Goal: Task Accomplishment & Management: Manage account settings

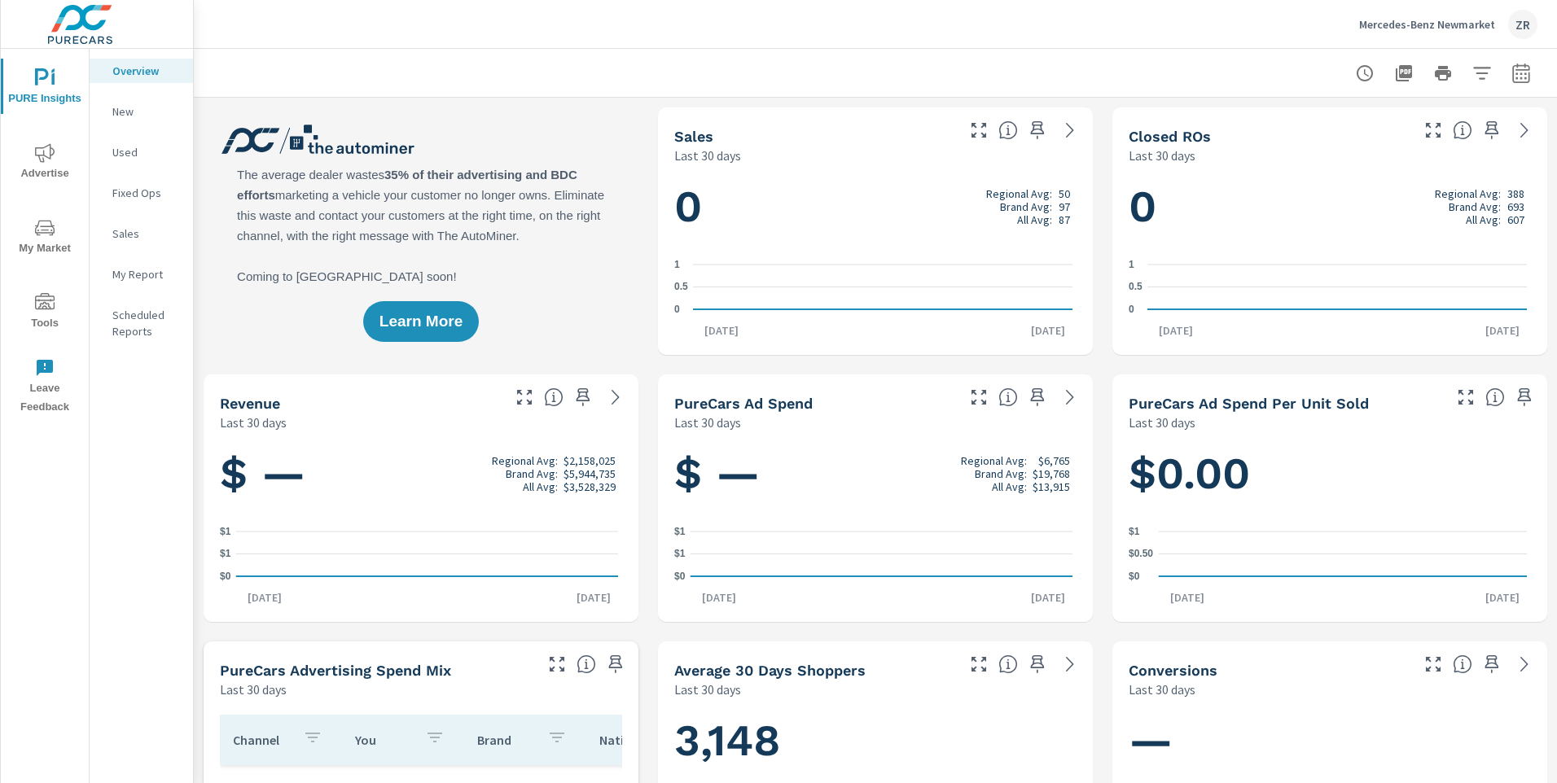
click at [43, 288] on button "Tools" at bounding box center [45, 310] width 88 height 55
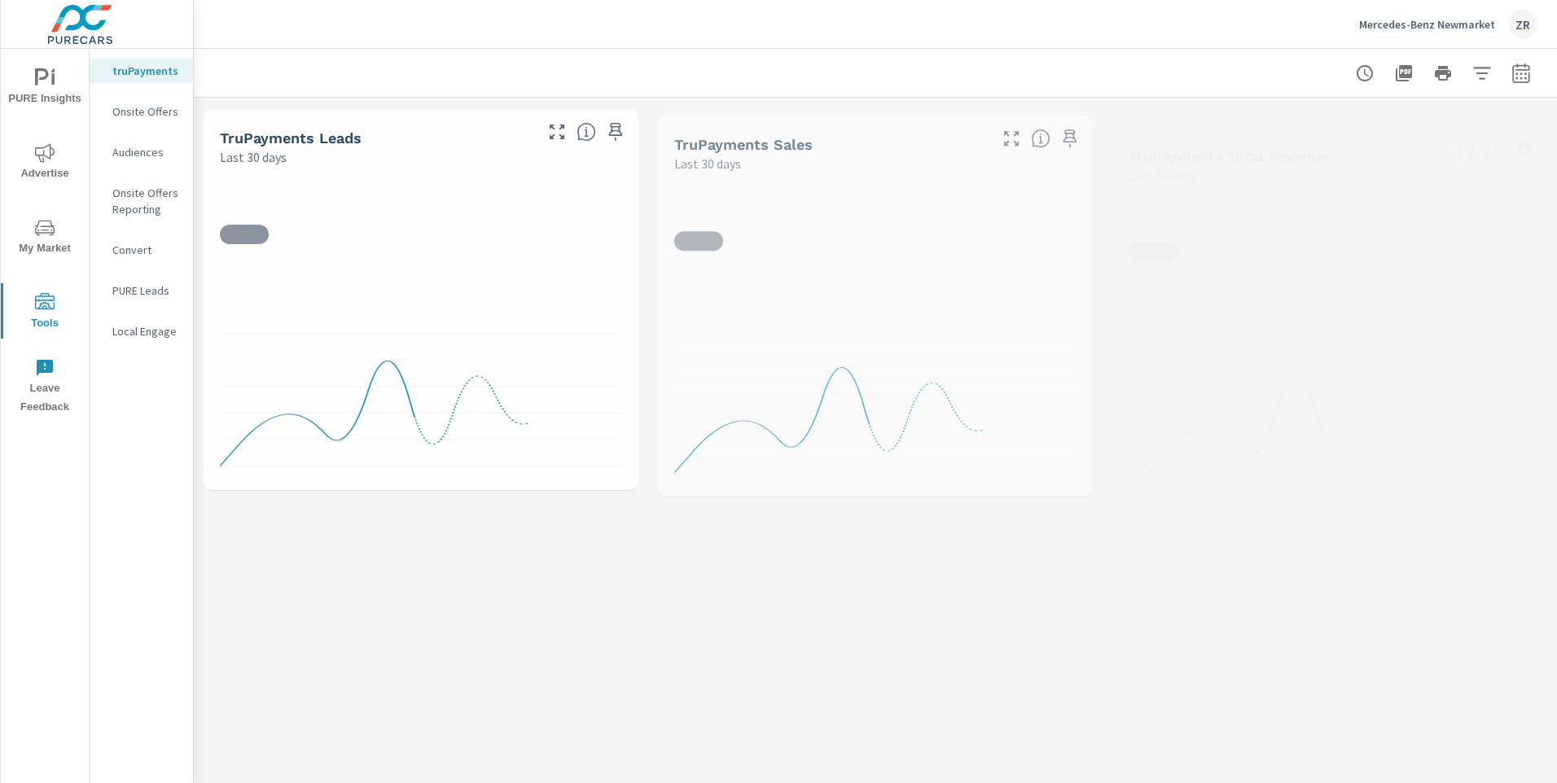
click at [139, 90] on nav "truPayments Onsite Offers Audiences Onsite Offers Reporting Convert PURE Leads …" at bounding box center [141, 208] width 103 height 318
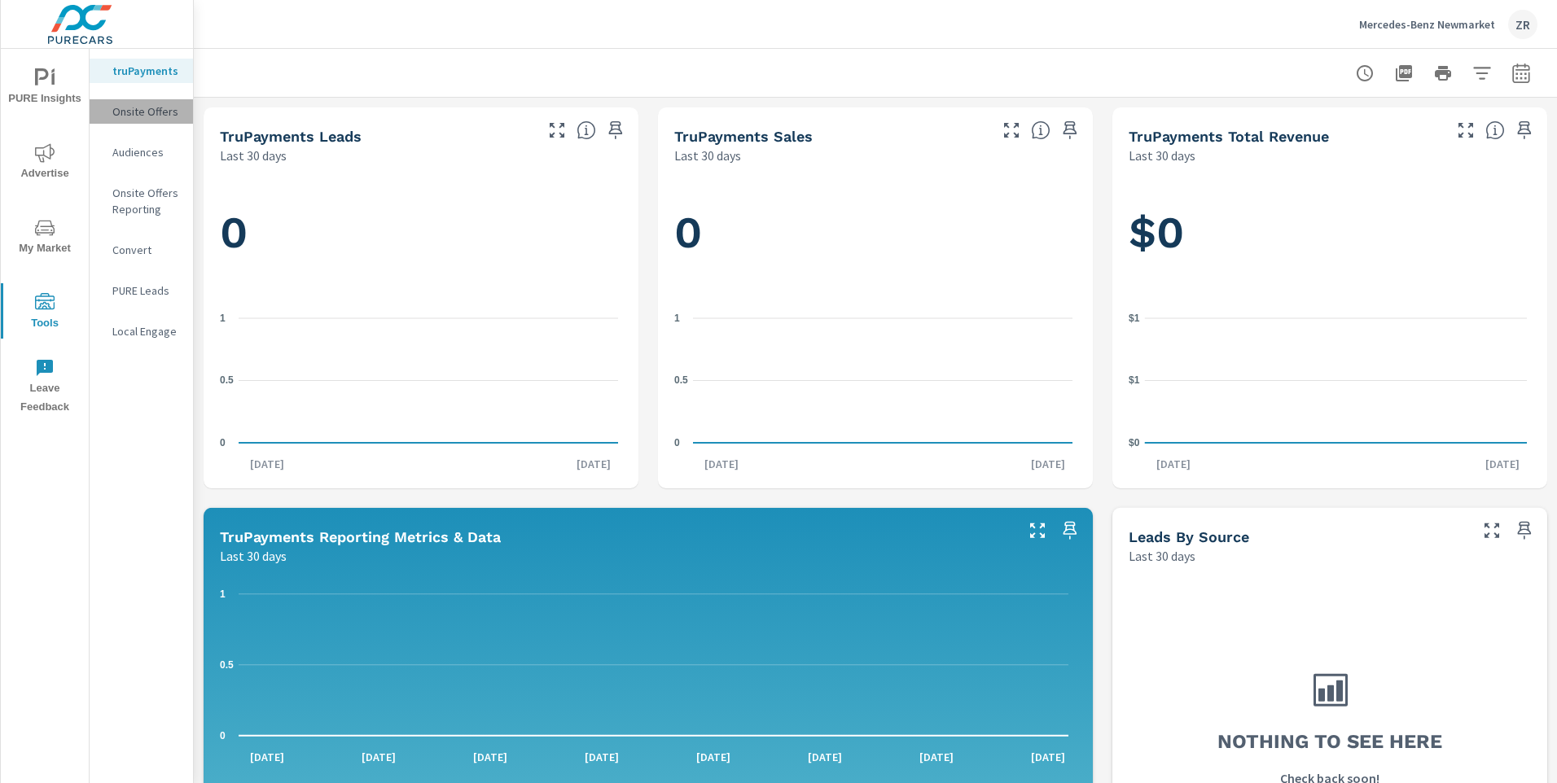
click at [142, 105] on p "Onsite Offers" at bounding box center [146, 111] width 68 height 16
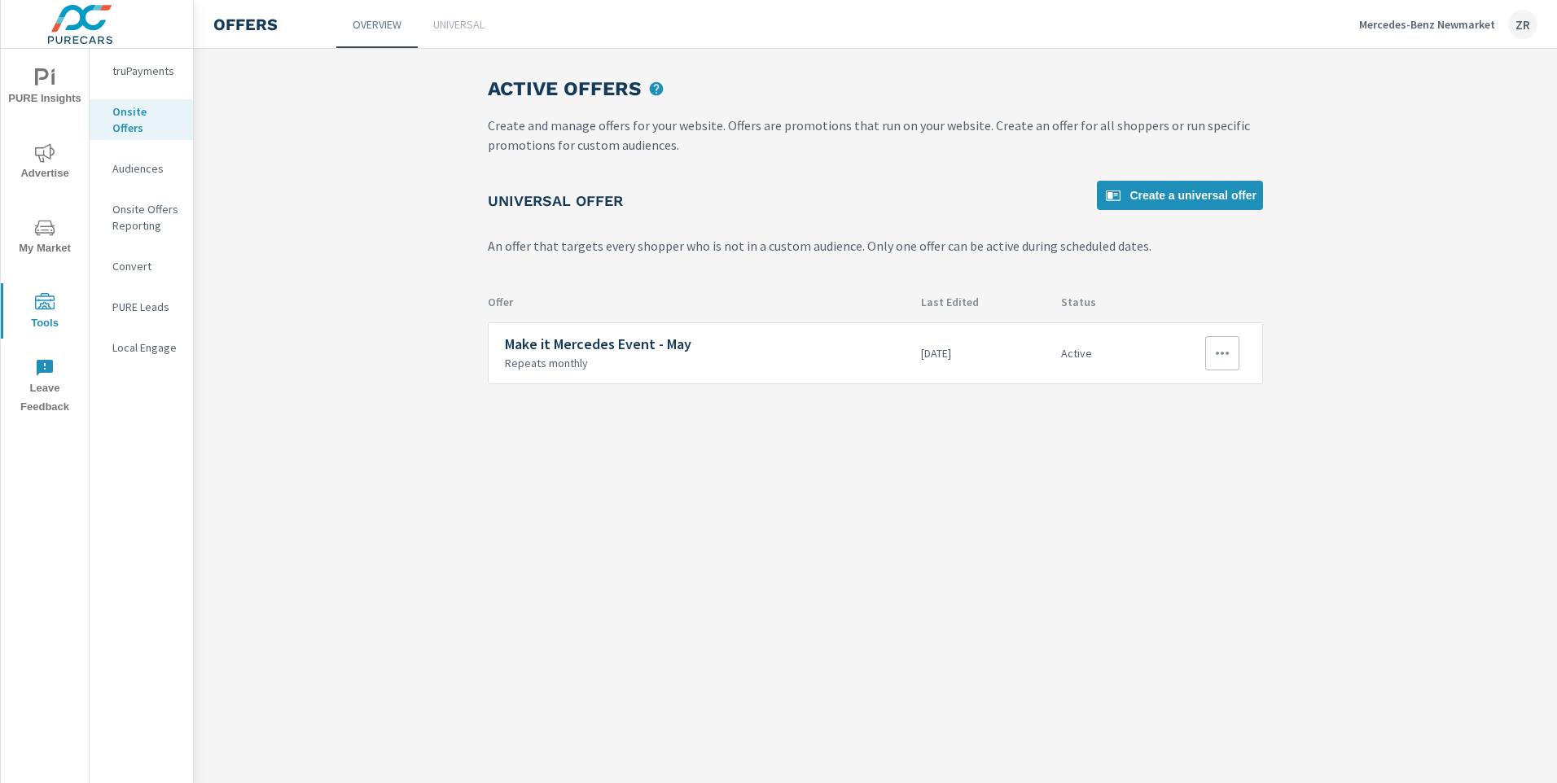
click at [1227, 344] on icon "button" at bounding box center [1222, 354] width 20 height 20
click at [1175, 394] on div "Edit" at bounding box center [1171, 391] width 23 height 20
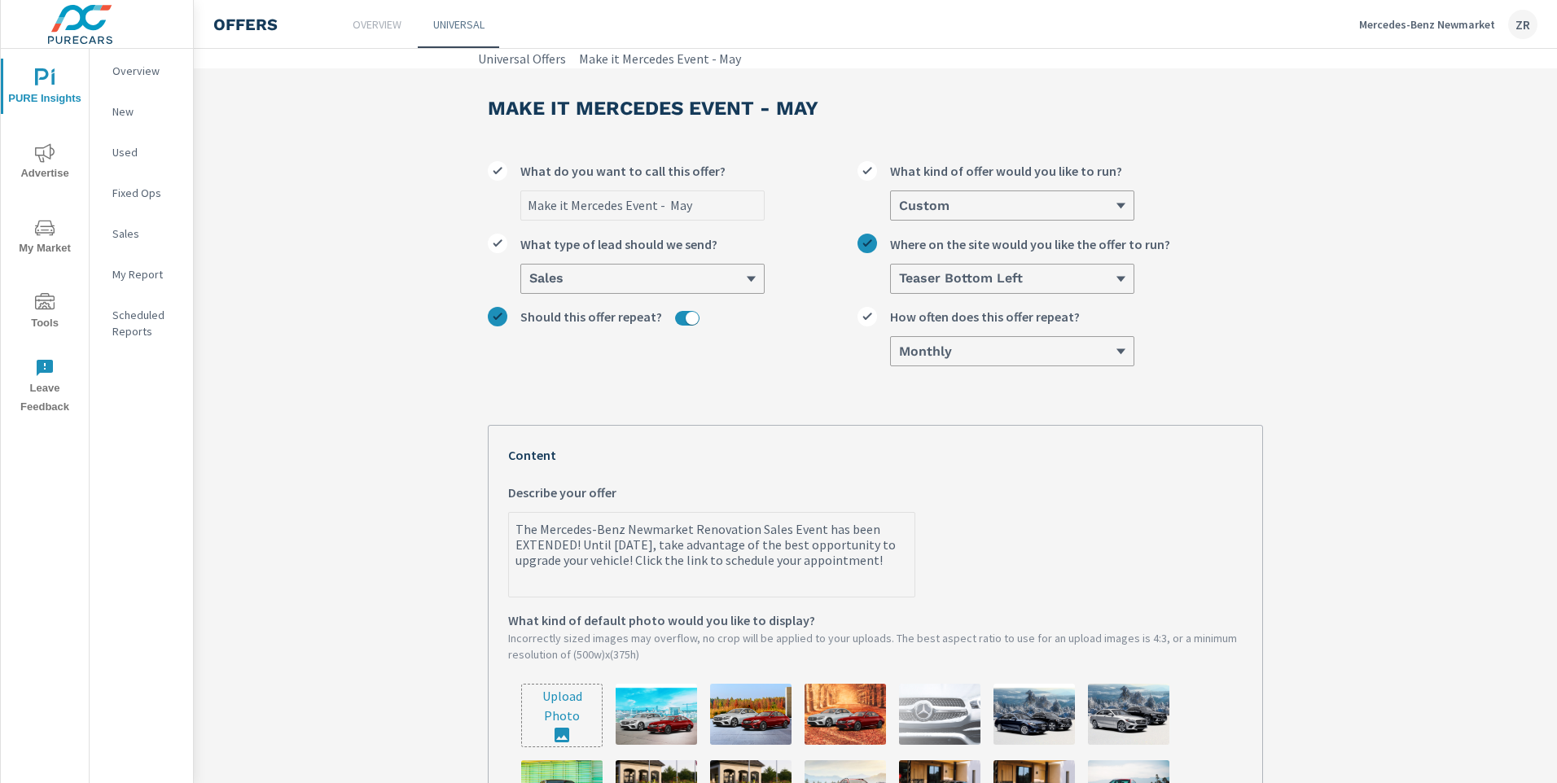
type textarea "x"
drag, startPoint x: 634, startPoint y: 580, endPoint x: 474, endPoint y: 527, distance: 168.1
click at [469, 523] on div "Make it Mercedes Event - May Make it Mercedes Event - May What do you want to c…" at bounding box center [875, 657] width 814 height 1179
type textarea "x"
type textarea "T"
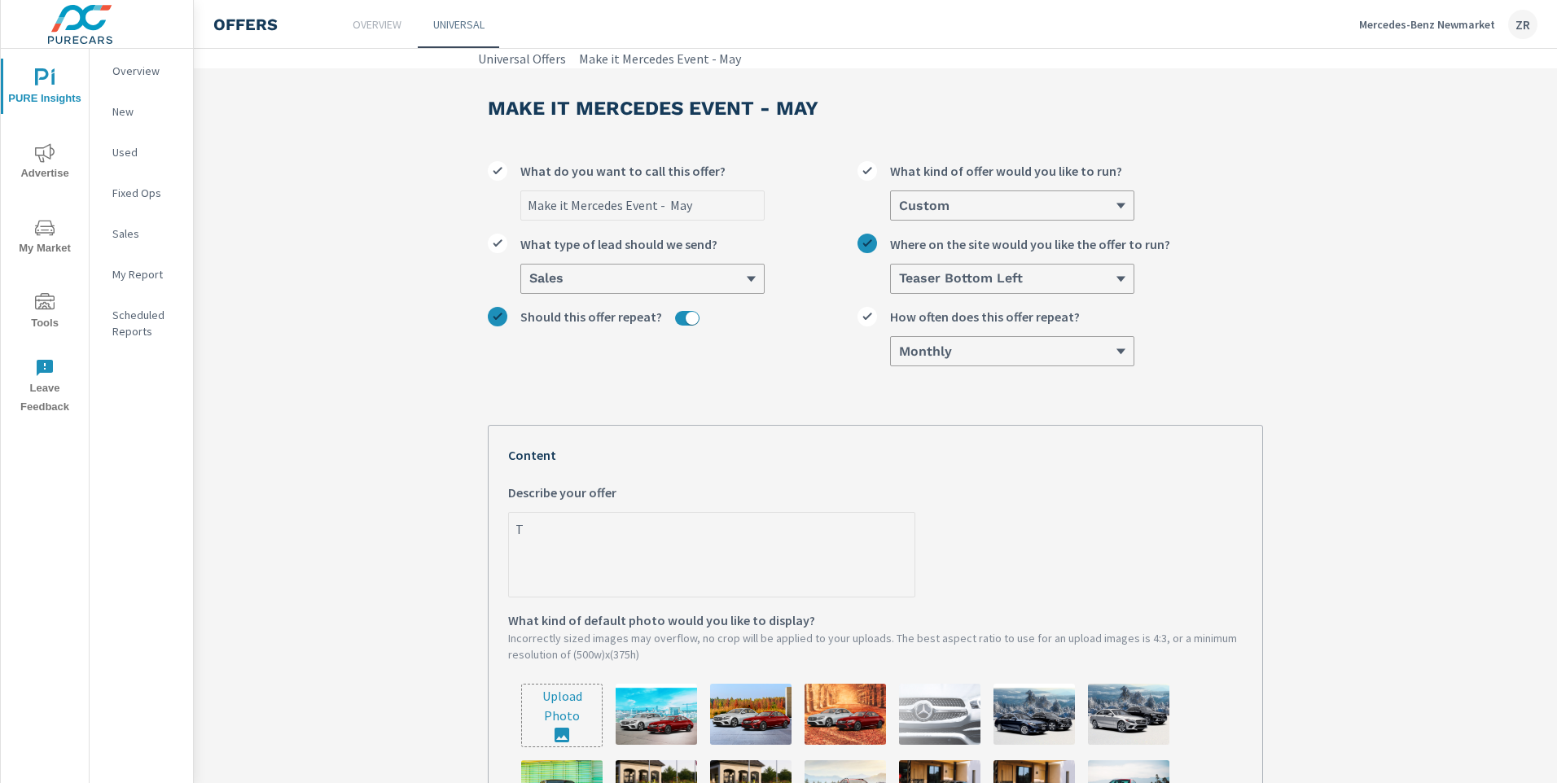
type textarea "x"
type textarea "Th"
type textarea "x"
type textarea "The"
type textarea "x"
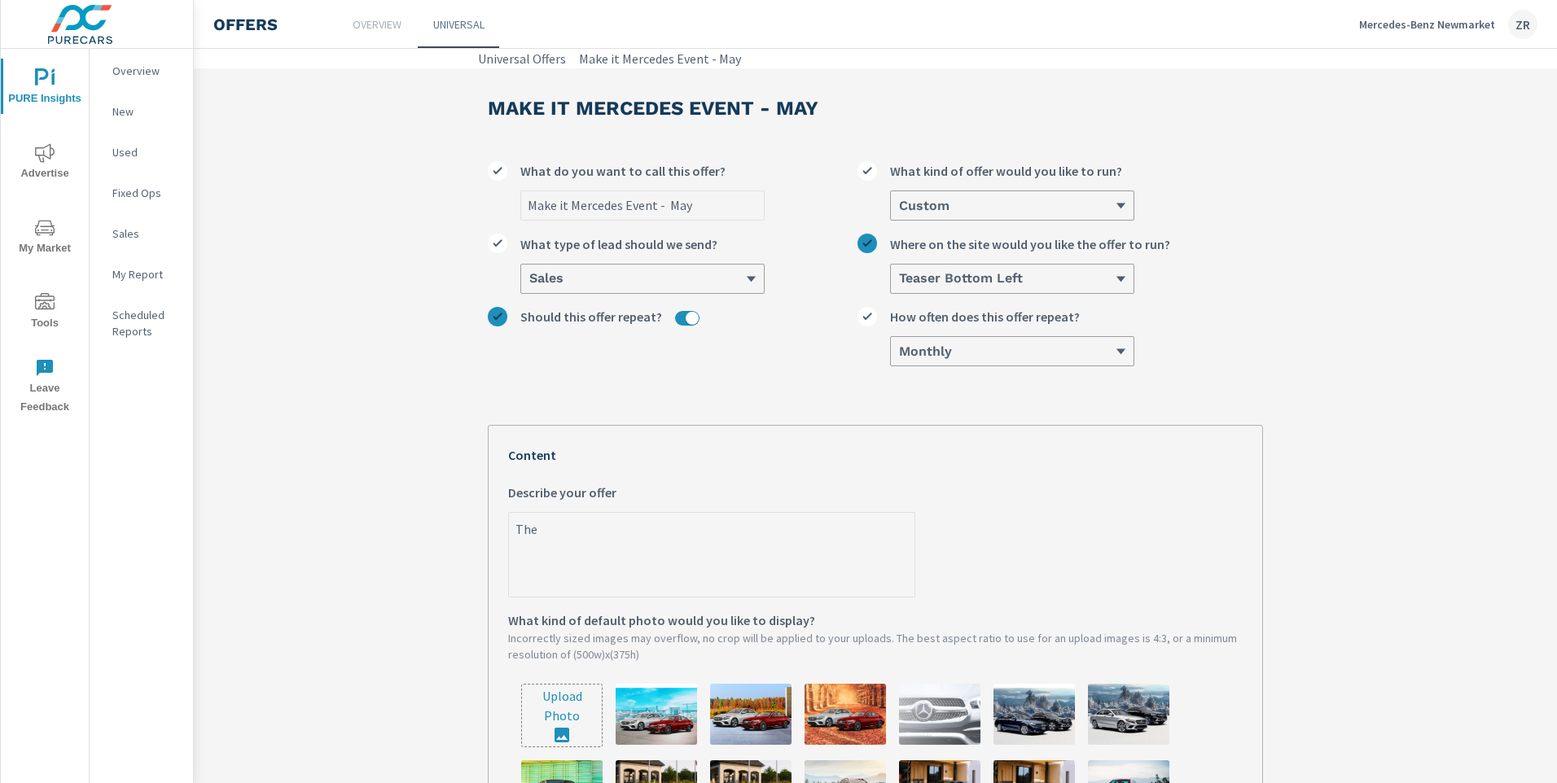
type textarea "The"
type textarea "x"
type textarea "The F"
type textarea "x"
type textarea "The Fa"
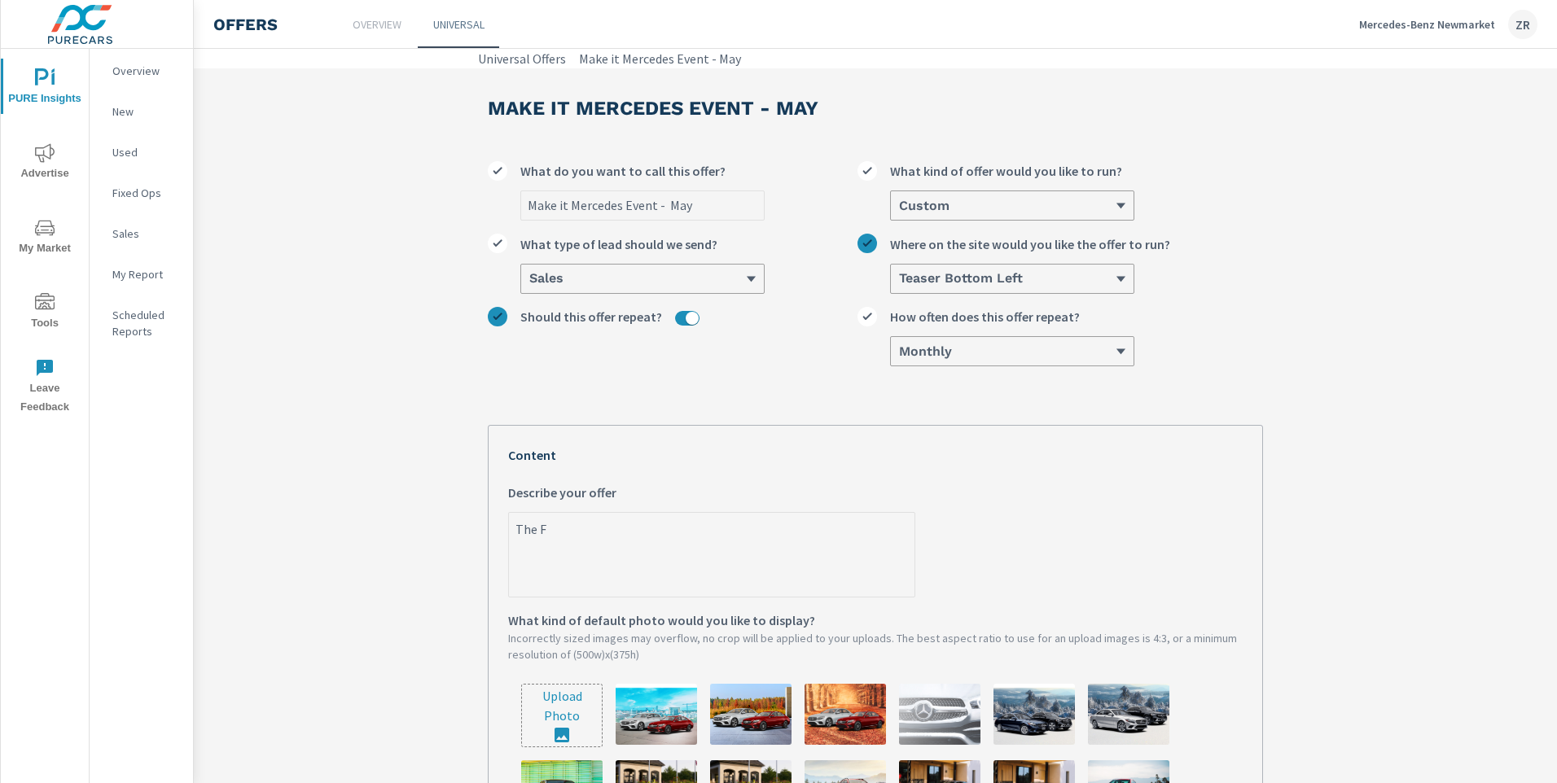
type textarea "x"
type textarea "The Fal"
type textarea "x"
type textarea "The Fall"
type textarea "x"
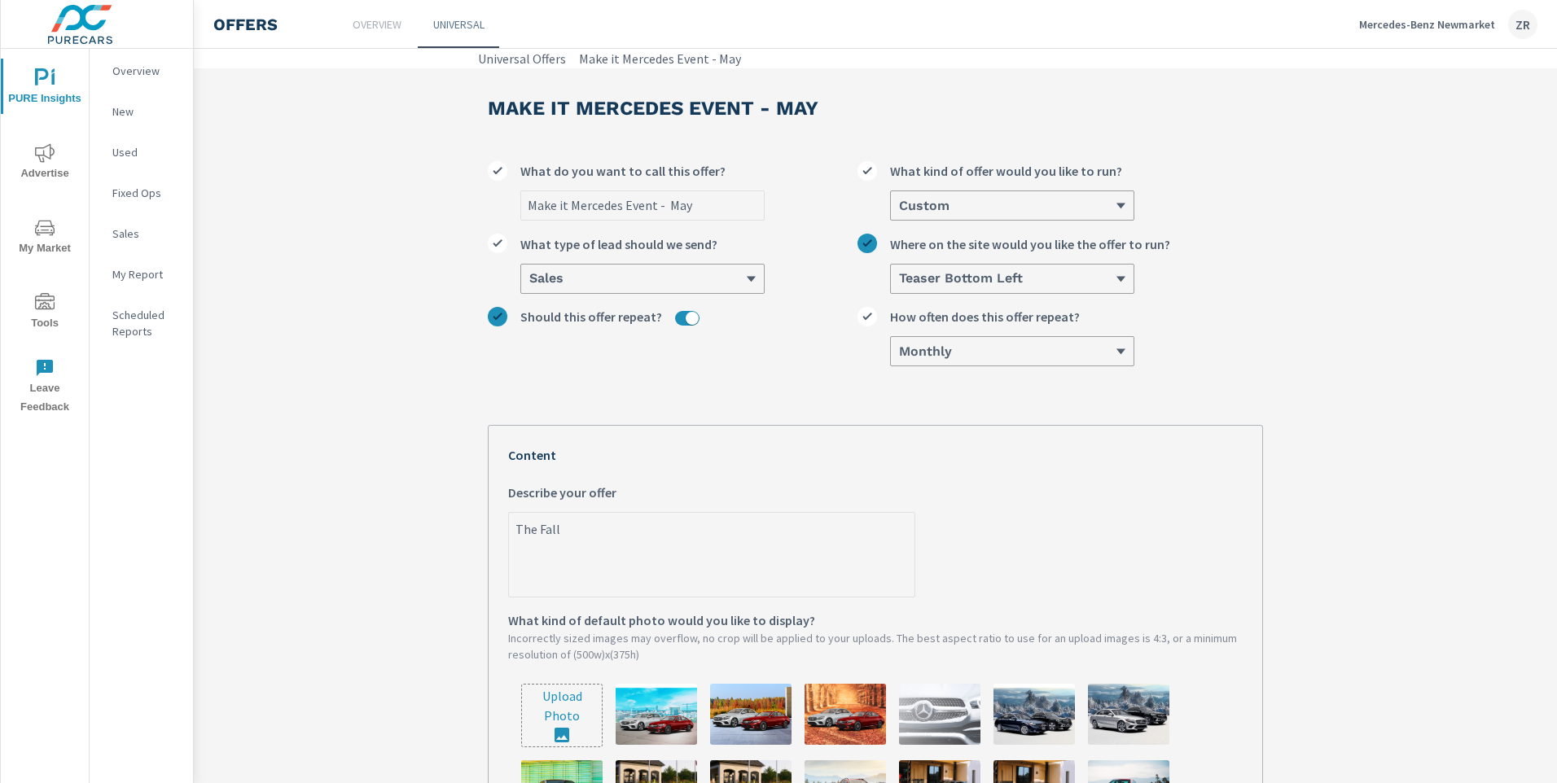
type textarea "The Fall"
type textarea "x"
type textarea "The Fall S"
type textarea "x"
type textarea "The Fall Sa"
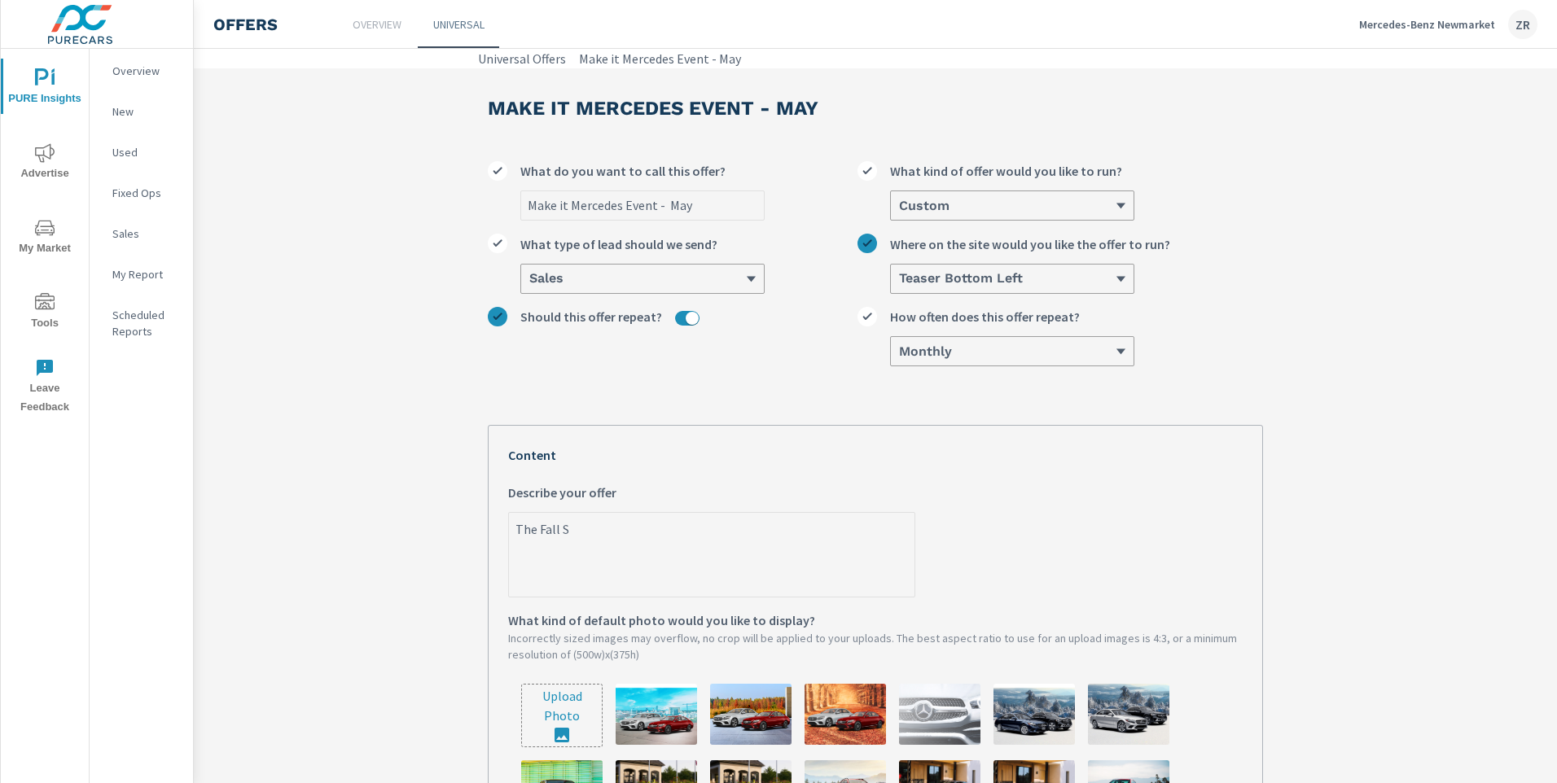
type textarea "x"
type textarea "The Fall [PERSON_NAME]"
type textarea "x"
type textarea "The Fall Sale"
type textarea "x"
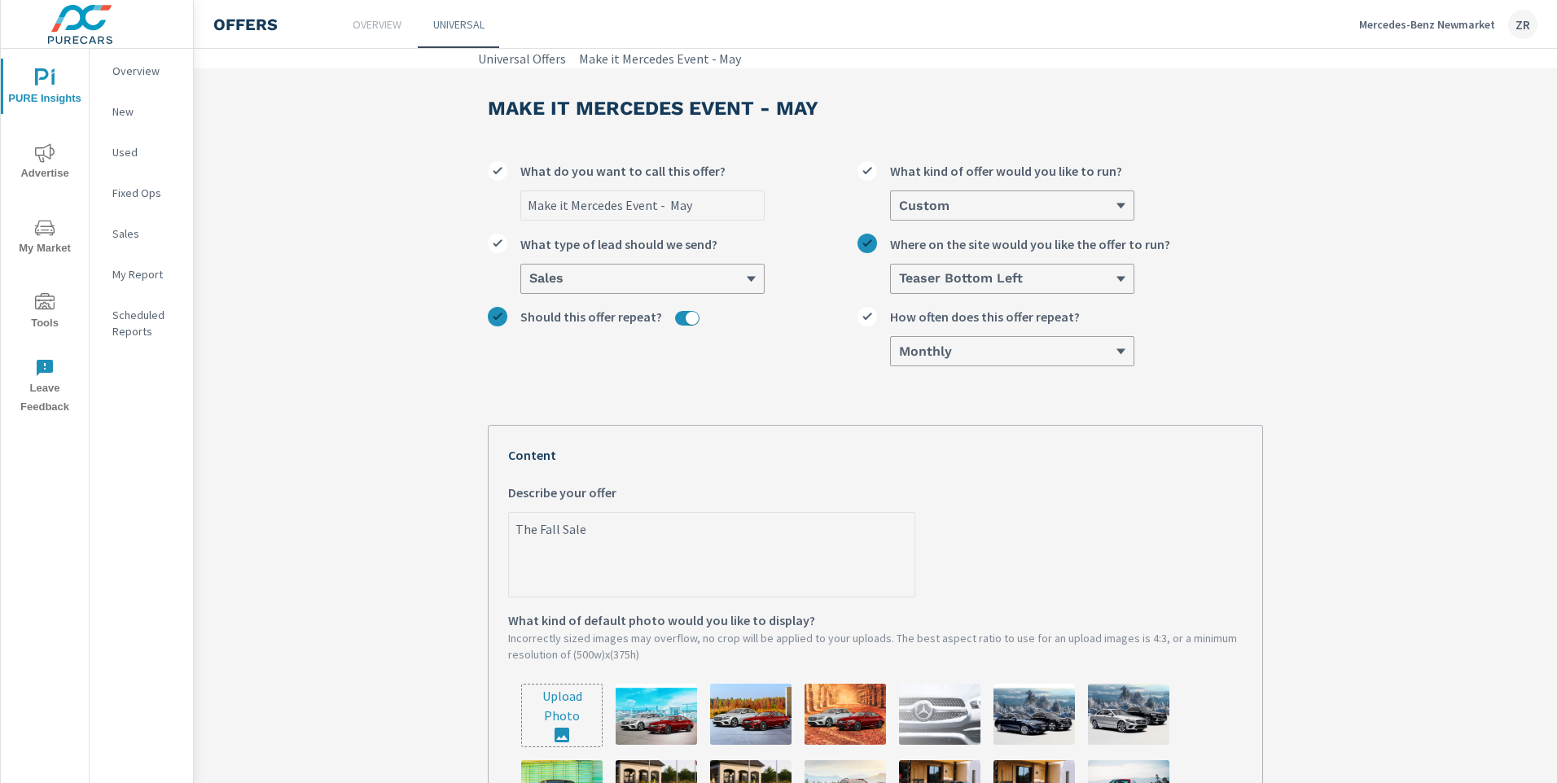
type textarea "The Fall Sales"
type textarea "x"
type textarea "The Fall Sales"
type textarea "x"
type textarea "The Fall Sales E"
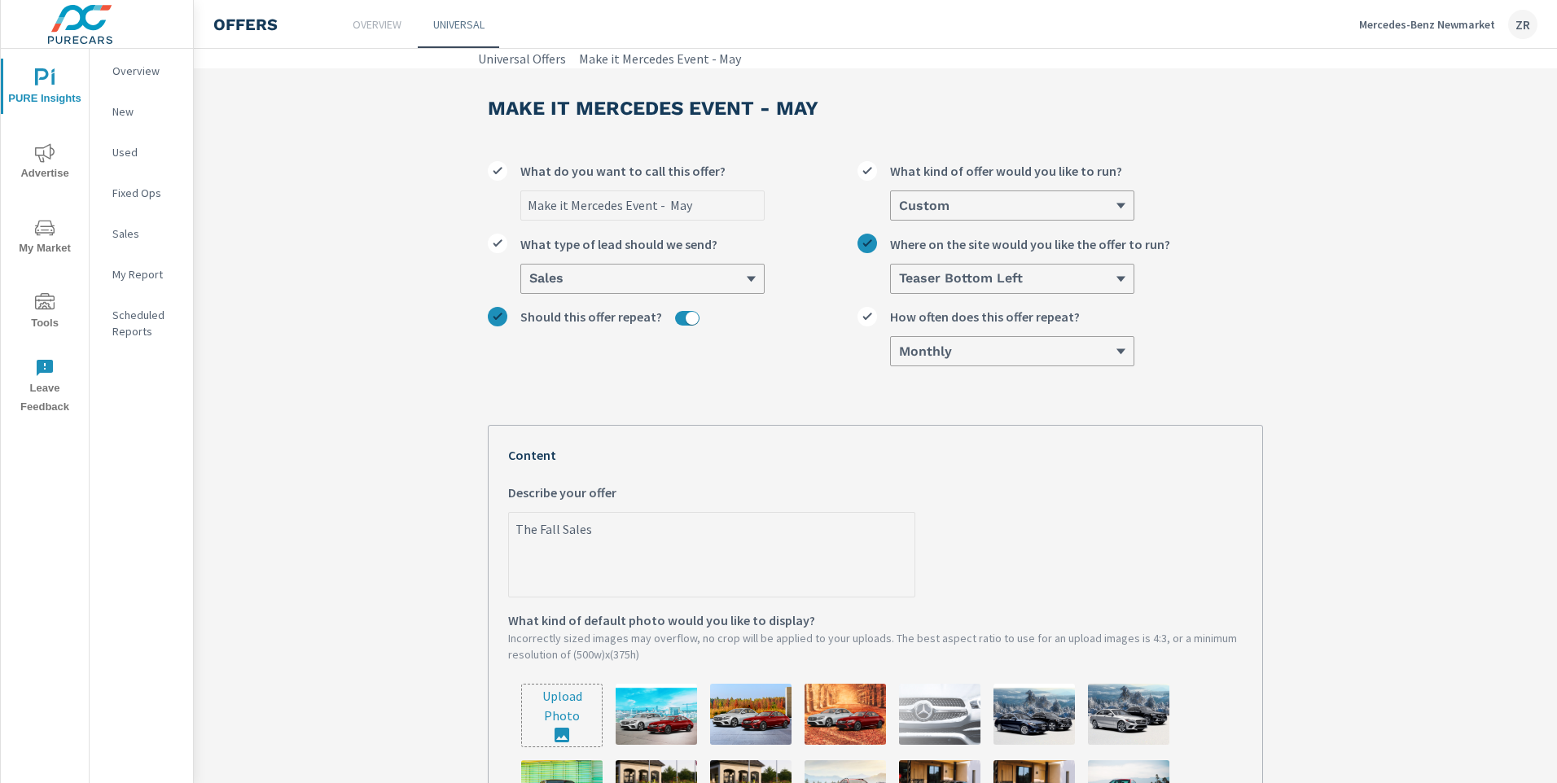
type textarea "x"
type textarea "The Fall Sales Ev"
type textarea "x"
type textarea "The Fall Sales Eve"
type textarea "x"
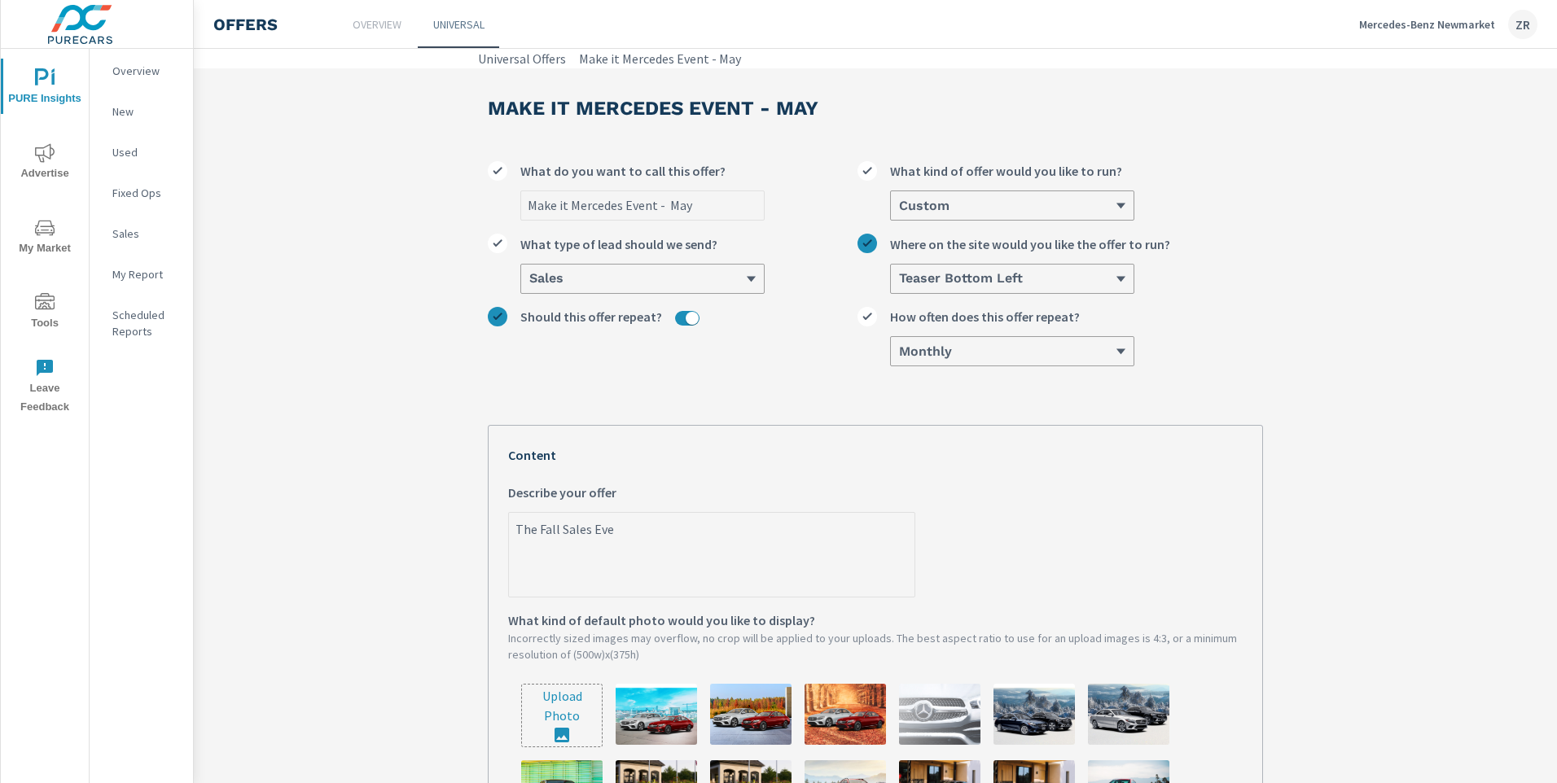
type textarea "The Fall Sales Even"
type textarea "x"
type textarea "The Fall Sales Event"
type textarea "x"
type textarea "The Fall Sales Event"
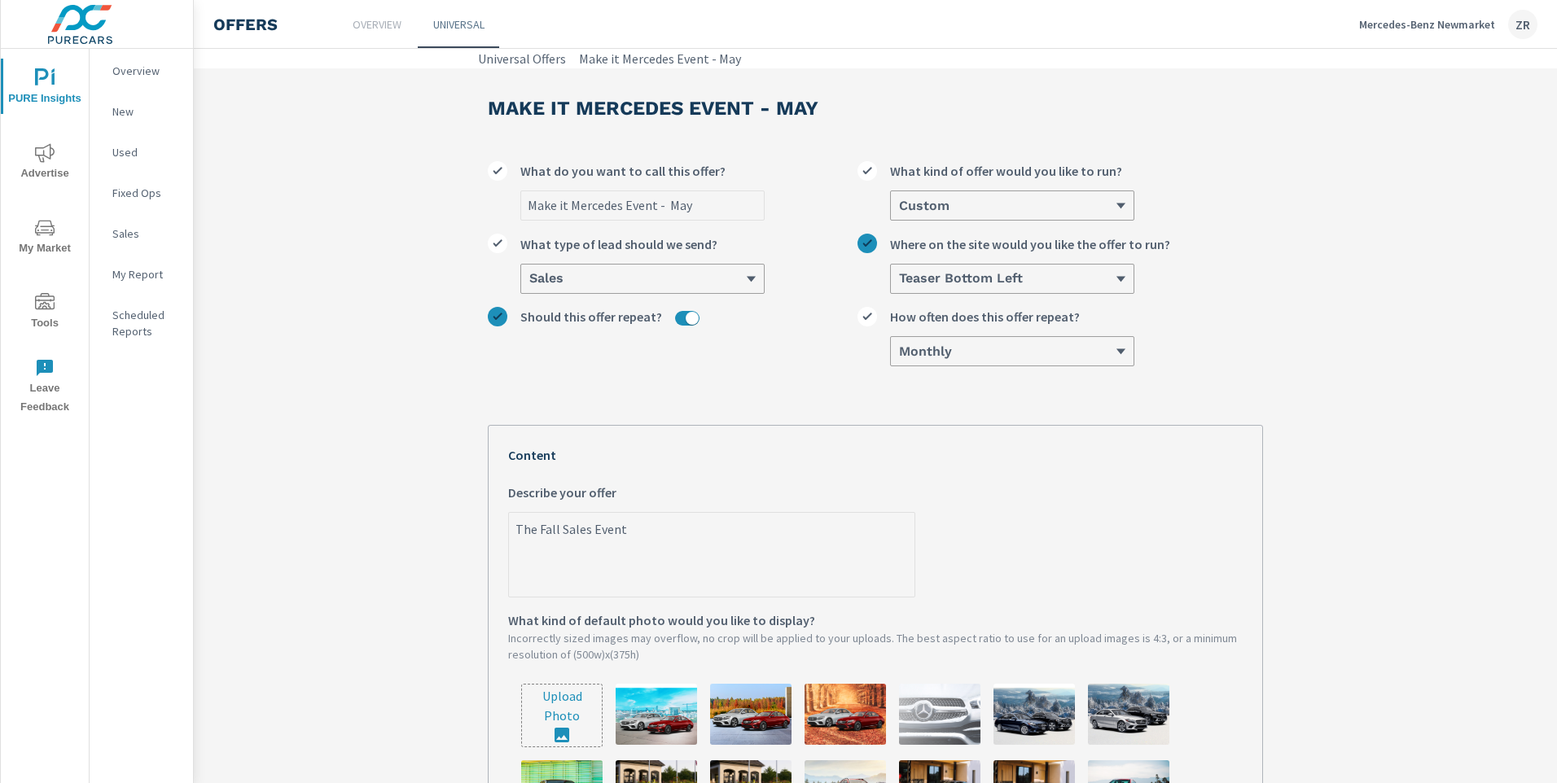
type textarea "x"
type textarea "The Fall Sales Event i"
type textarea "x"
type textarea "The Fall Sales Event is"
type textarea "x"
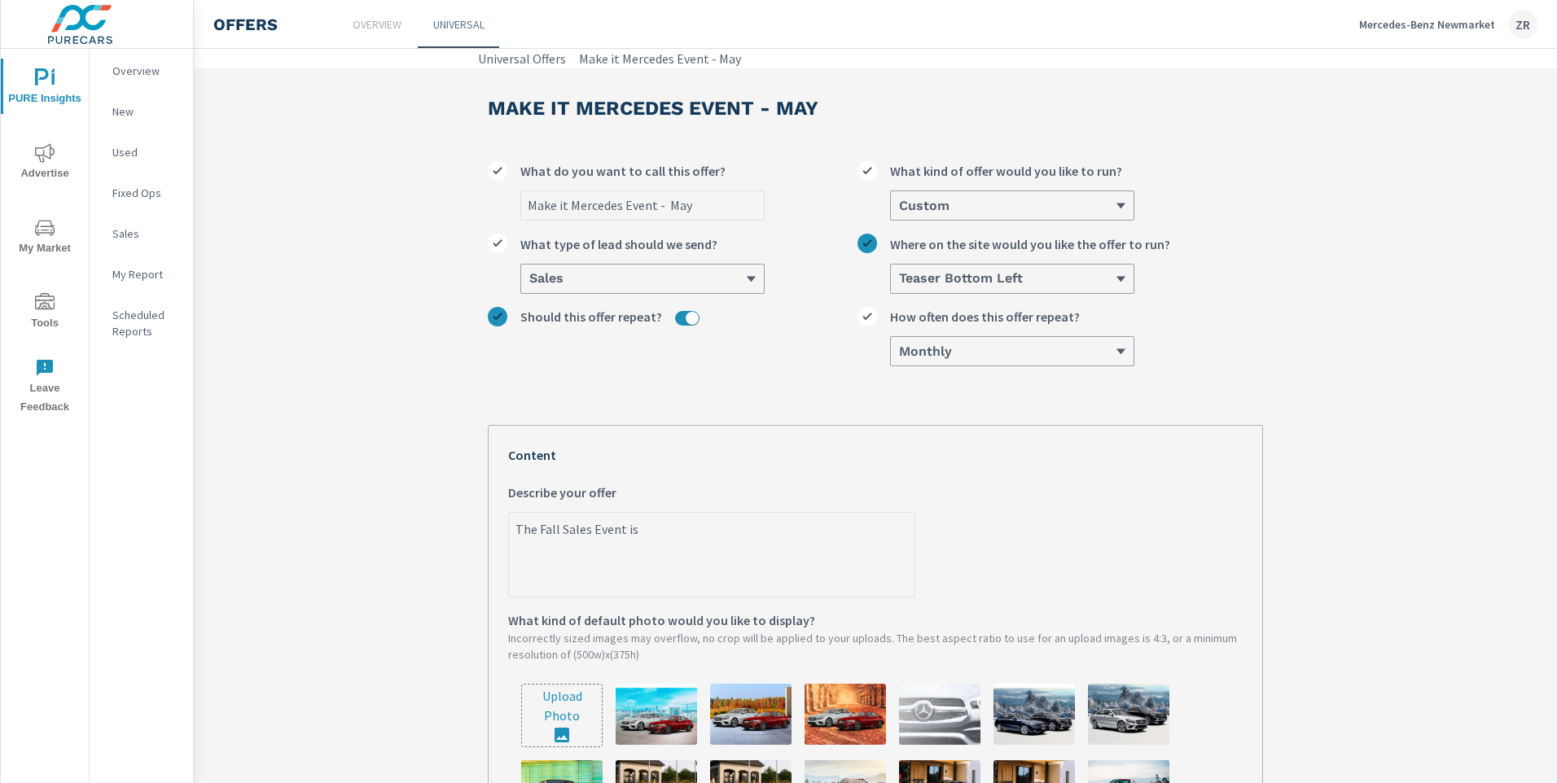
type textarea "The Fall Sales Event is"
type textarea "x"
type textarea "The Fall Sales Event is"
type textarea "x"
type textarea "The Fall Sales Event is"
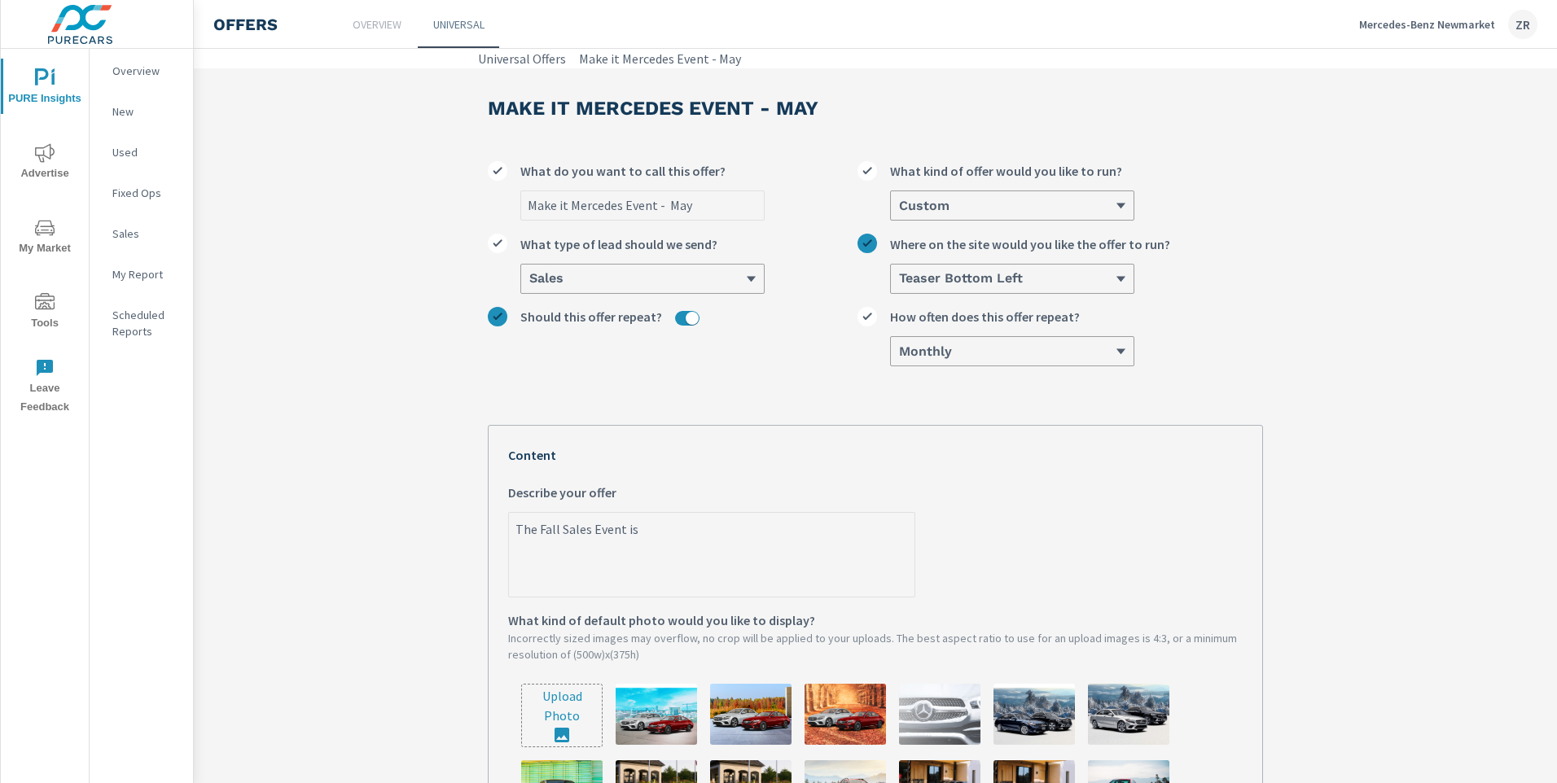
type textarea "x"
type textarea "The Fall Sales Event is o"
type textarea "x"
type textarea "The Fall Sales Event is on"
type textarea "x"
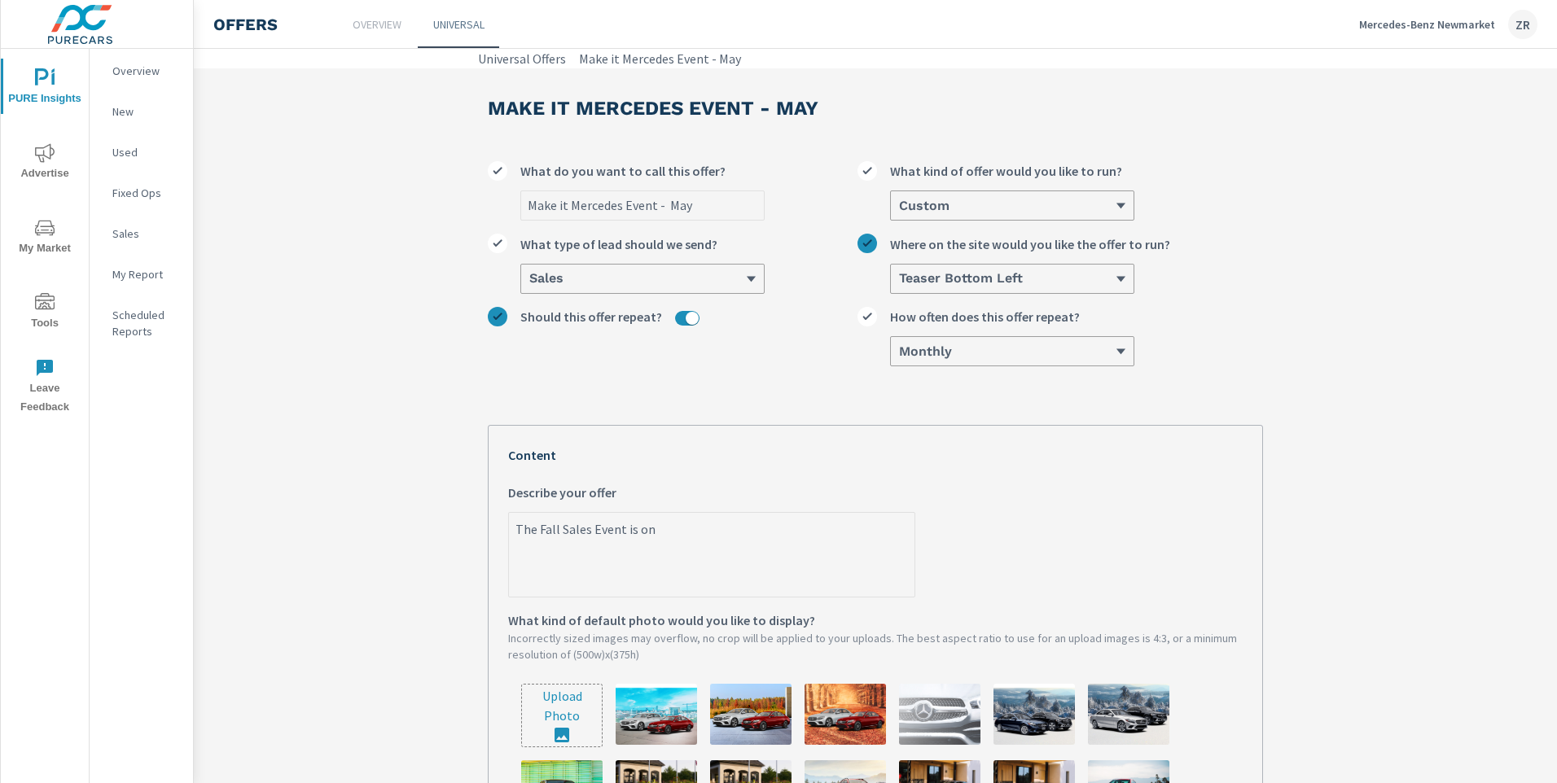
type textarea "The Fall Sales Event is on"
type textarea "x"
type textarea "The Fall Sales Event is on N"
type textarea "x"
type textarea "The Fall Sales Event is on No"
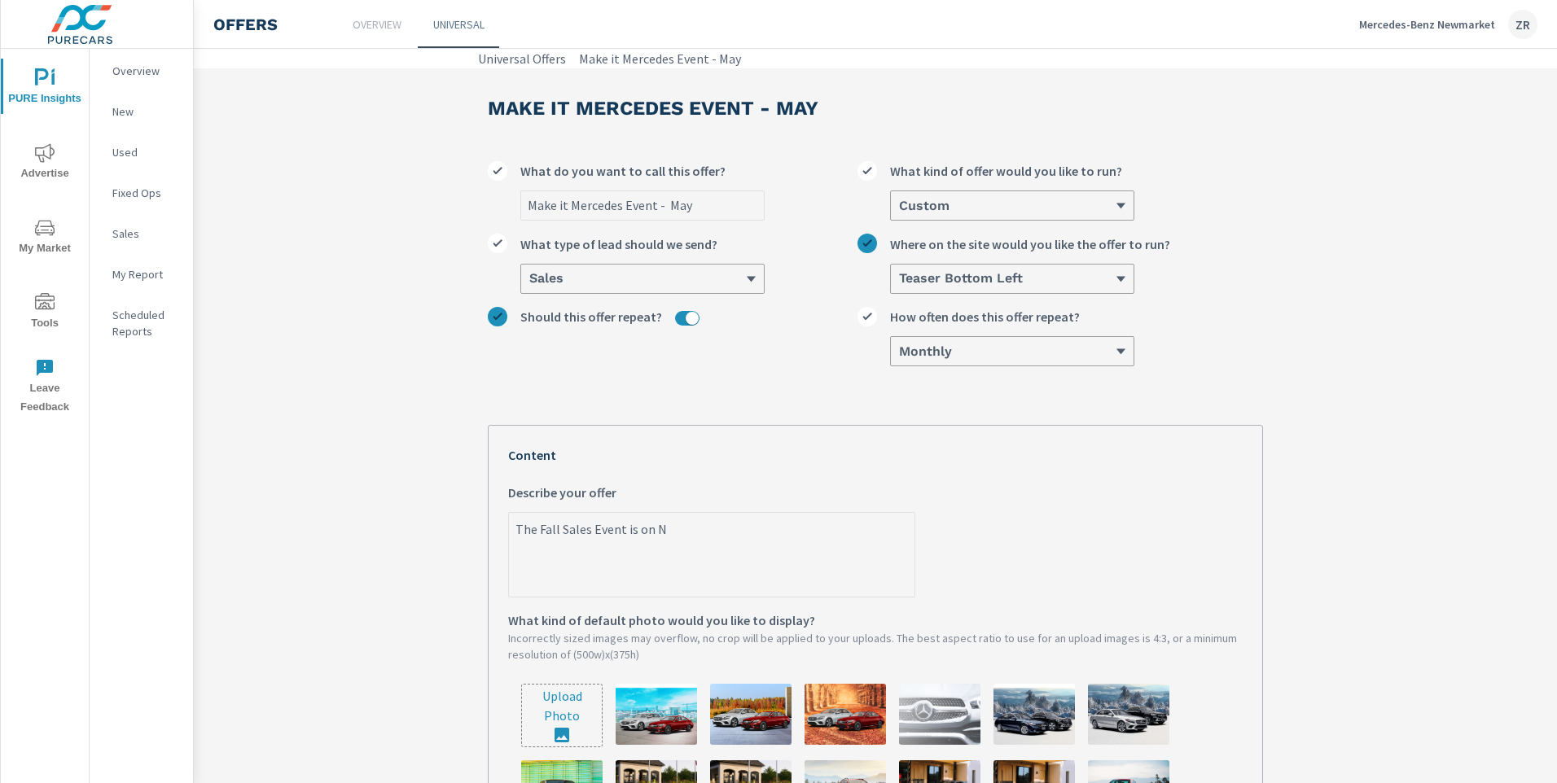
type textarea "x"
type textarea "The Fall Sales Event is on Now"
type textarea "x"
type textarea "The Fall Sales Event is on Now"
type textarea "x"
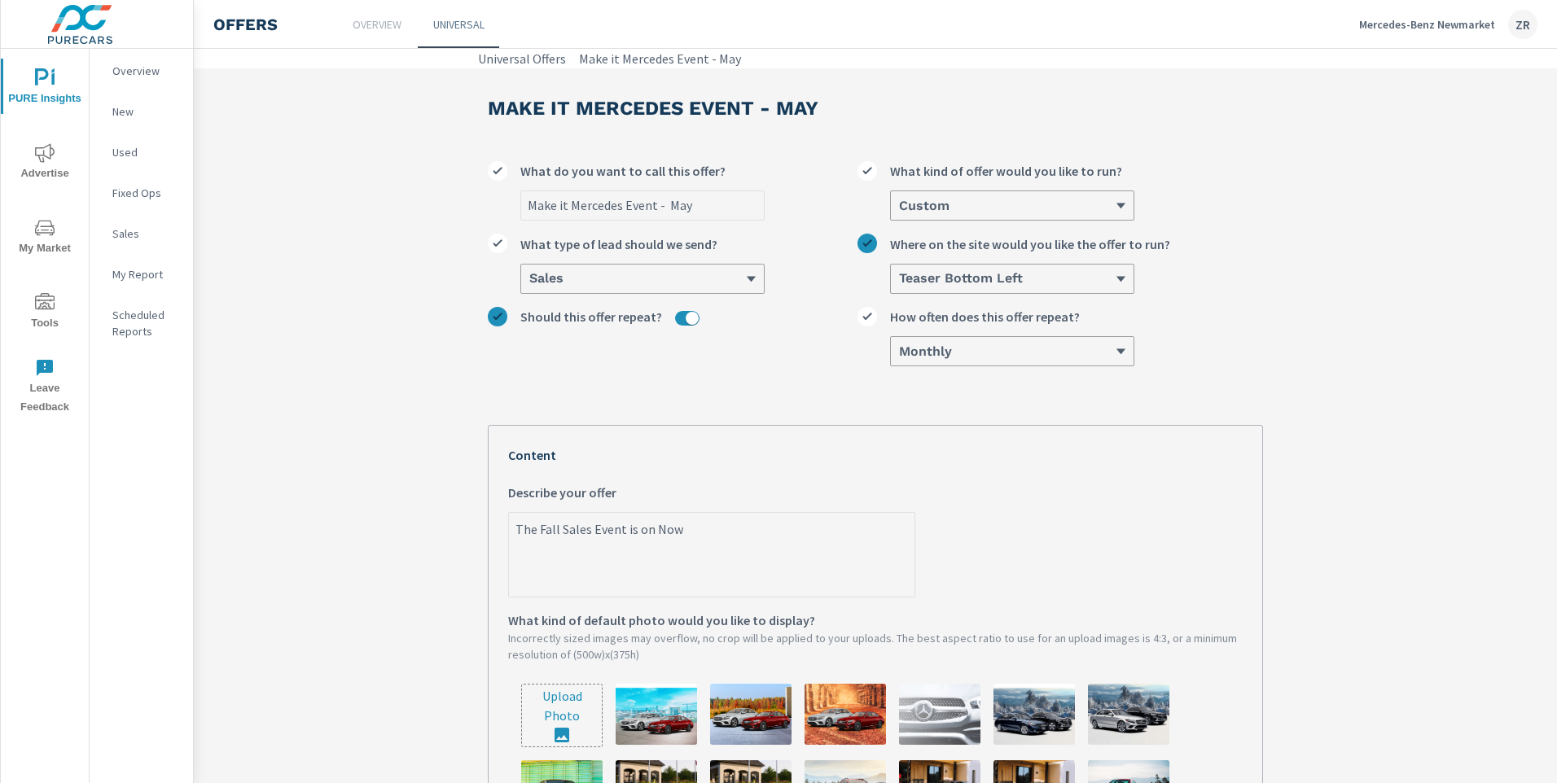
type textarea "The Fall Sales Event is on Now!"
type textarea "x"
type textarea "The Fall Sales Event is on Now!"
type textarea "x"
type textarea "The Fall Sales Event is on Now! N"
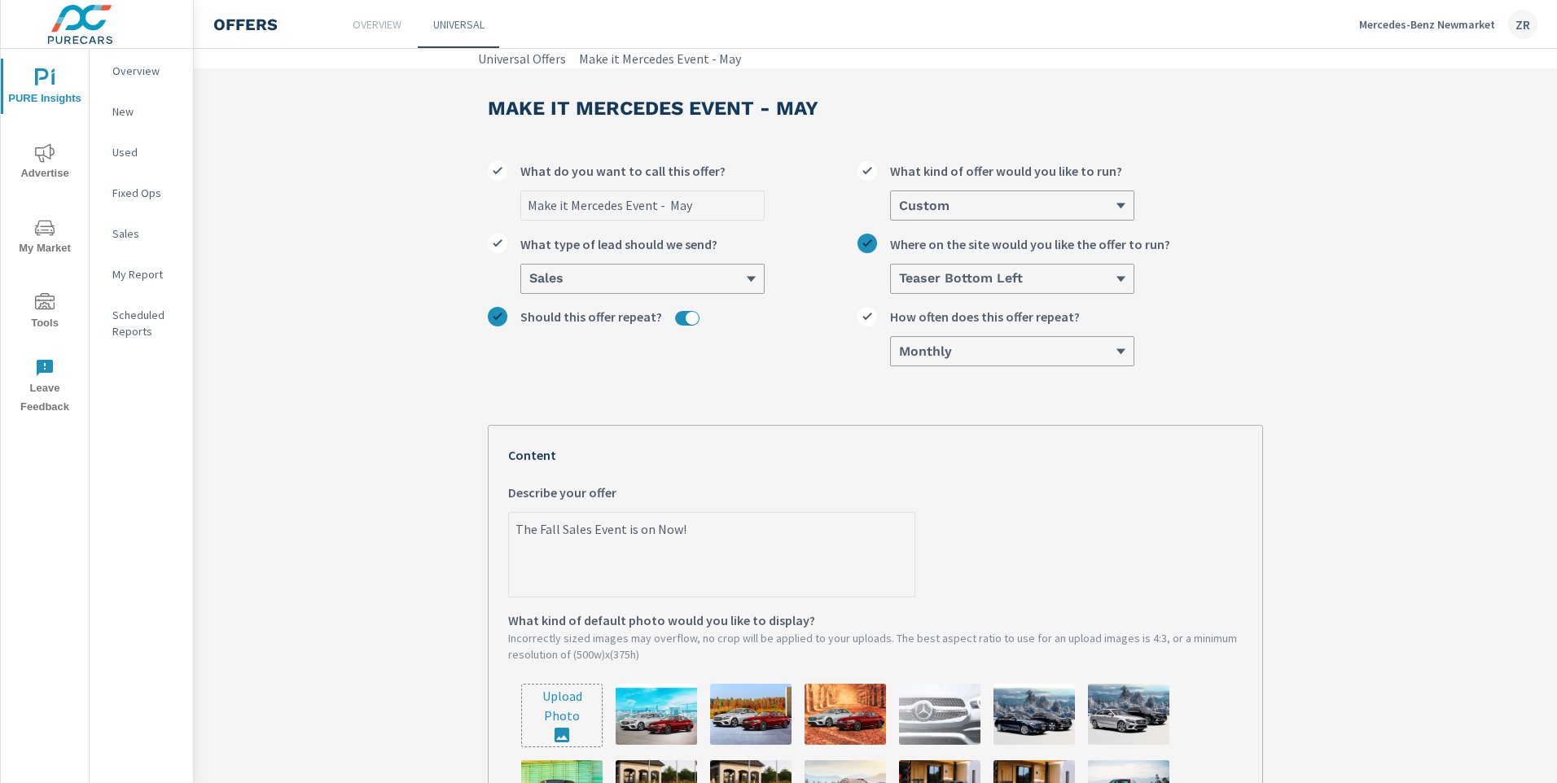
type textarea "x"
type textarea "The Fall Sales Event is on Now! No"
type textarea "x"
type textarea "The Fall Sales Event is on Now! Now"
type textarea "x"
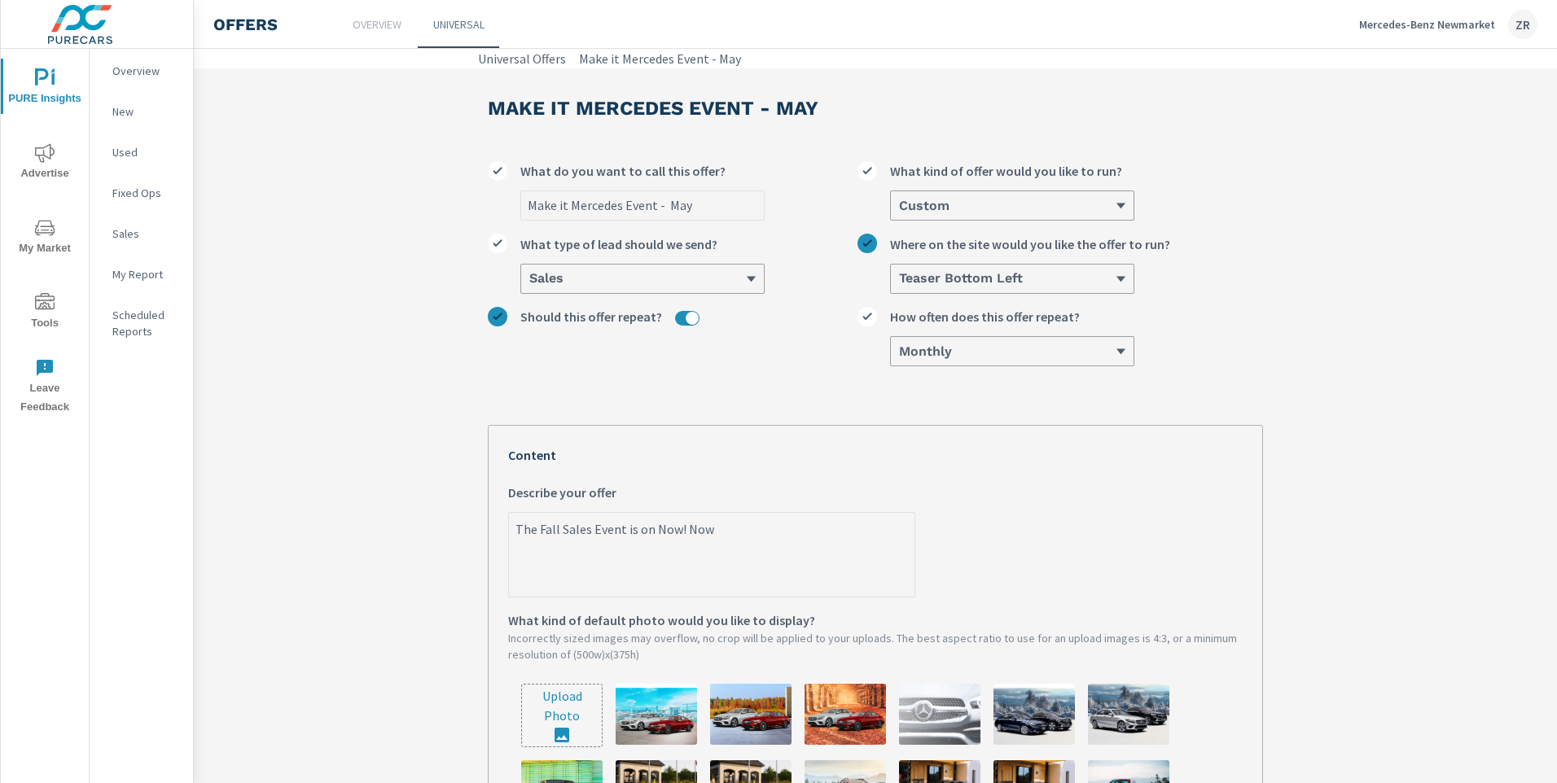
type textarea "The Fall Sales Event is on Now! Now"
type textarea "x"
type textarea "The Fall Sales Event is on Now! Now i"
type textarea "x"
type textarea "The Fall Sales Event is on Now! Now is"
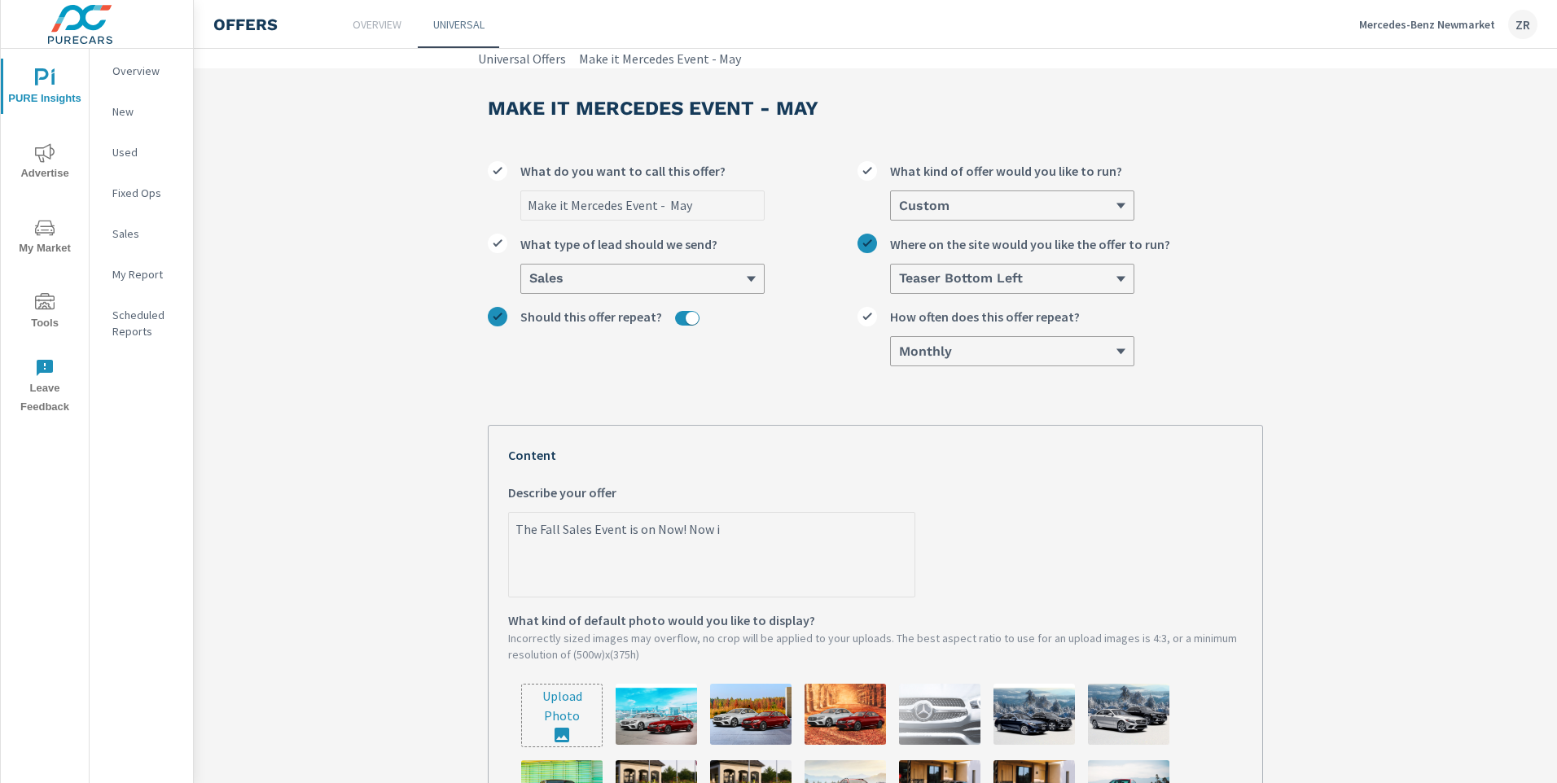
type textarea "x"
type textarea "The Fall Sales Event is on Now! Now is"
type textarea "x"
type textarea "The Fall Sales Event is on Now! Now is t"
type textarea "x"
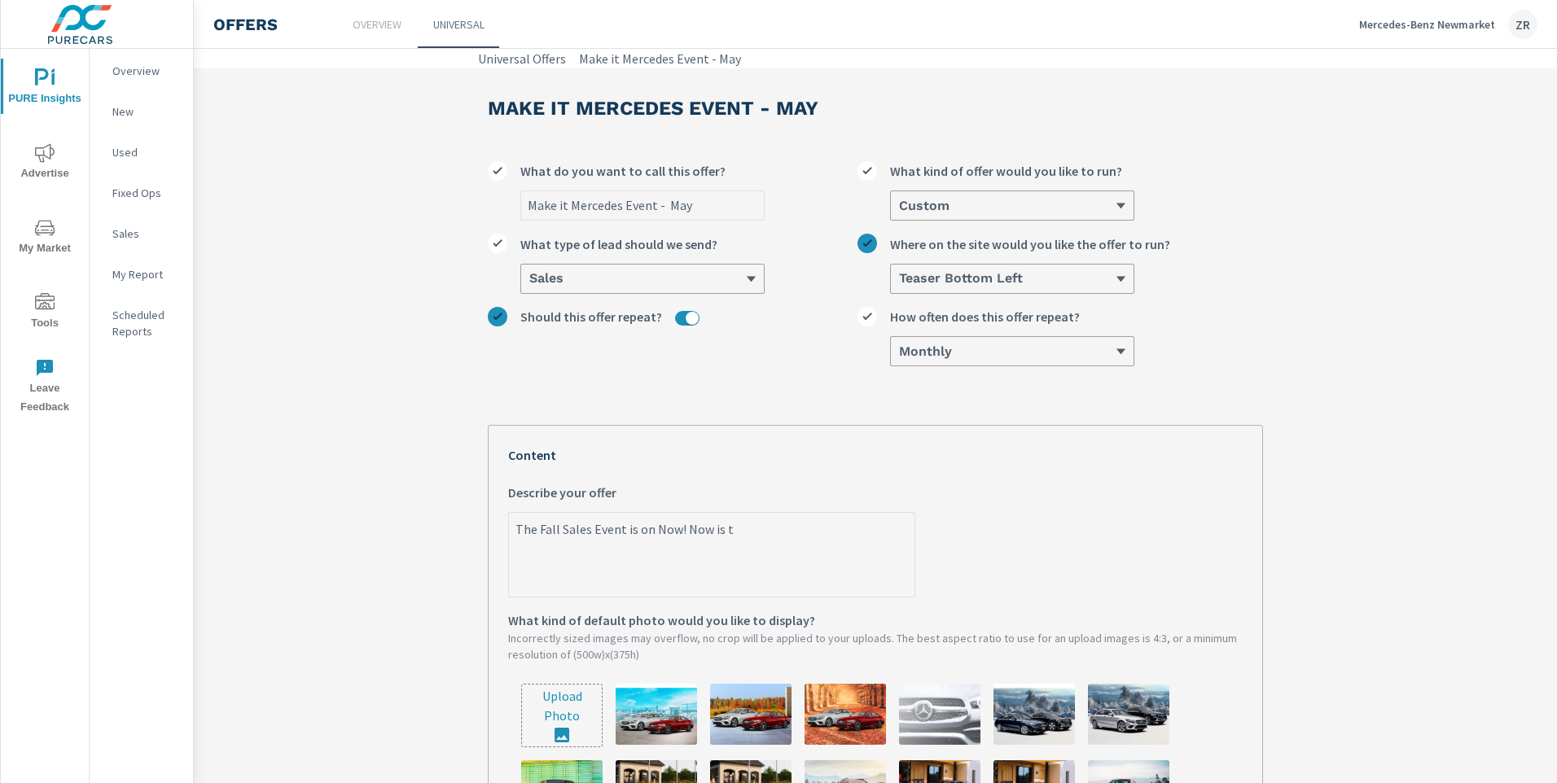
type textarea "The Fall Sales Event is on Now! Now is th"
type textarea "x"
type textarea "The Fall Sales Event is on Now! Now is the"
type textarea "x"
type textarea "The Fall Sales Event is on Now! Now is the"
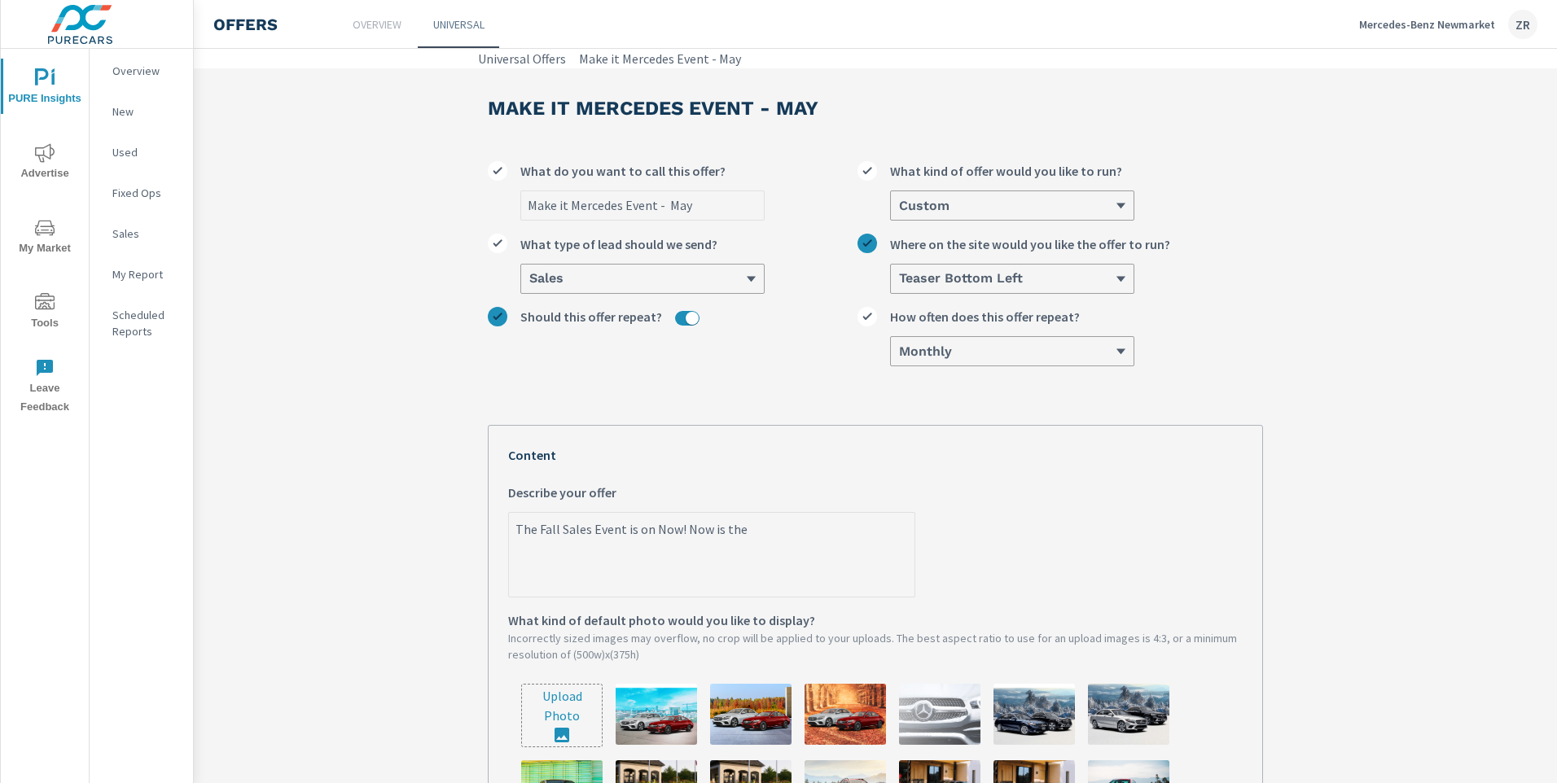
type textarea "x"
type textarea "The Fall Sales Event is on Now! Now is the"
type textarea "x"
type textarea "The Fall Sales Event is on Now! Now is the"
type textarea "x"
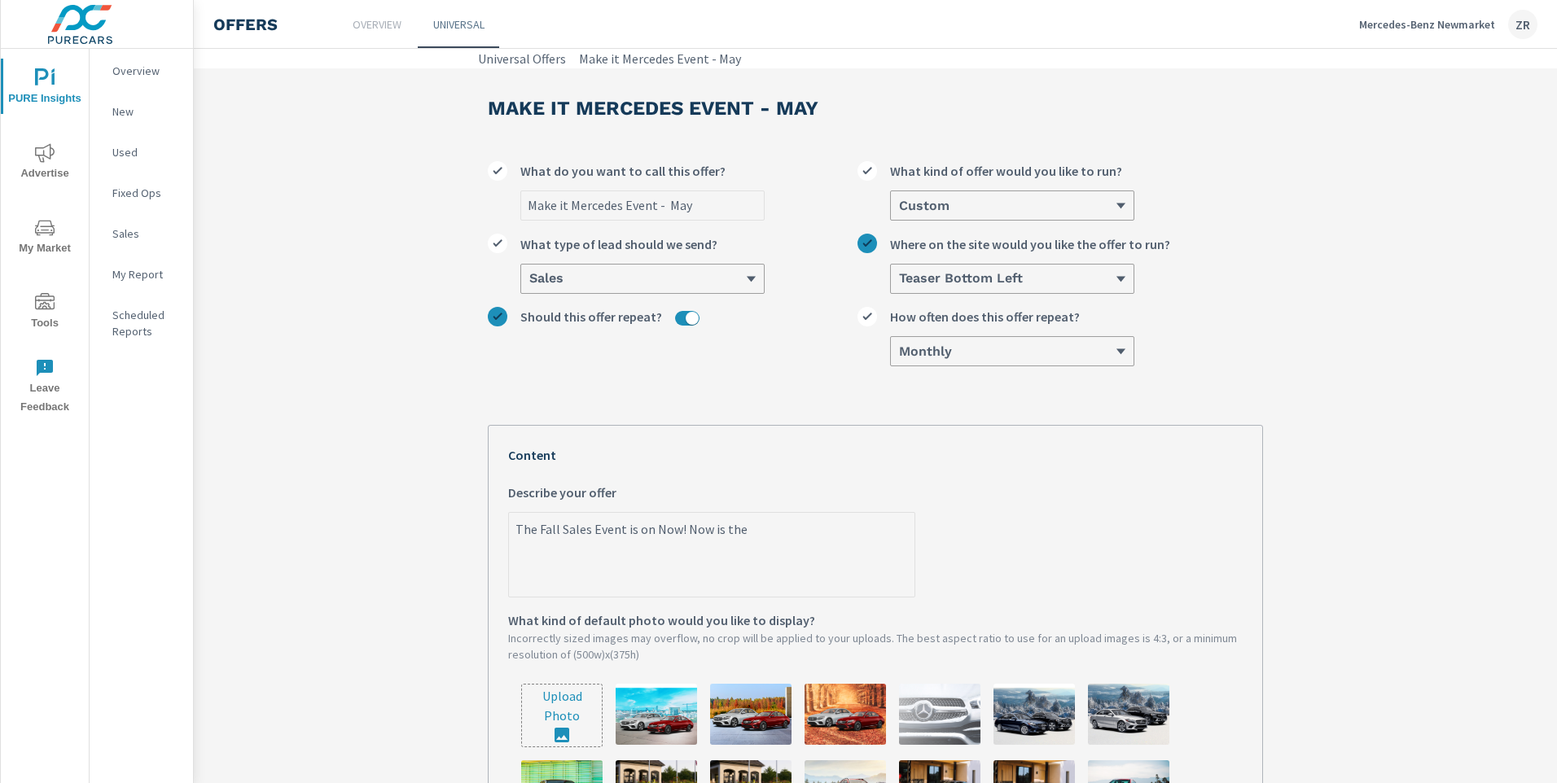
type textarea "The Fall Sales Event is on Now! Now is the p"
type textarea "x"
type textarea "The Fall Sales Event is on Now! Now is the pe"
type textarea "x"
type textarea "The Fall Sales Event is on Now! Now is the per"
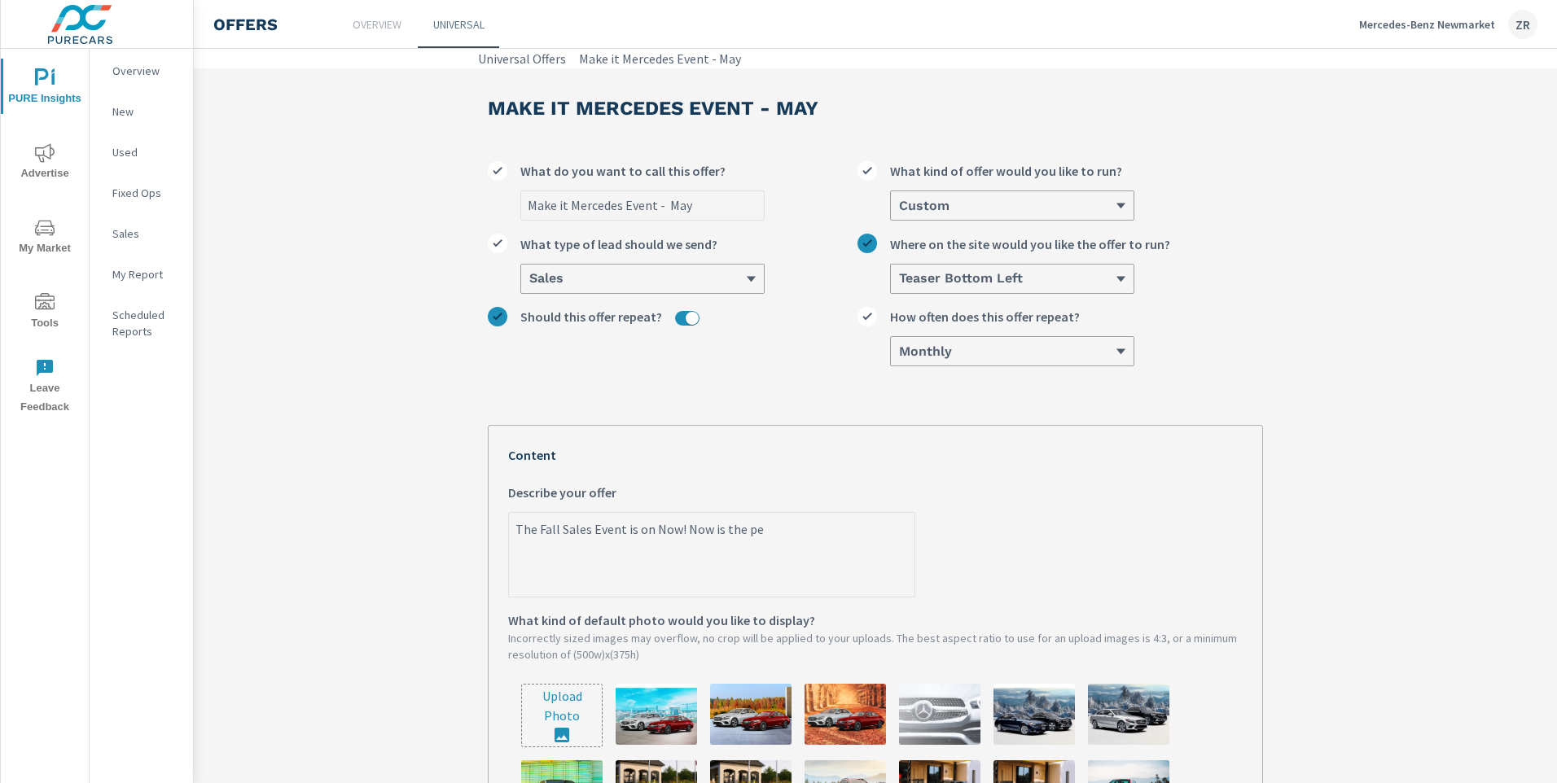
type textarea "x"
type textarea "The Fall Sales Event is on Now! Now is the perf"
type textarea "x"
type textarea "The Fall Sales Event is on Now! Now is the perfe"
type textarea "x"
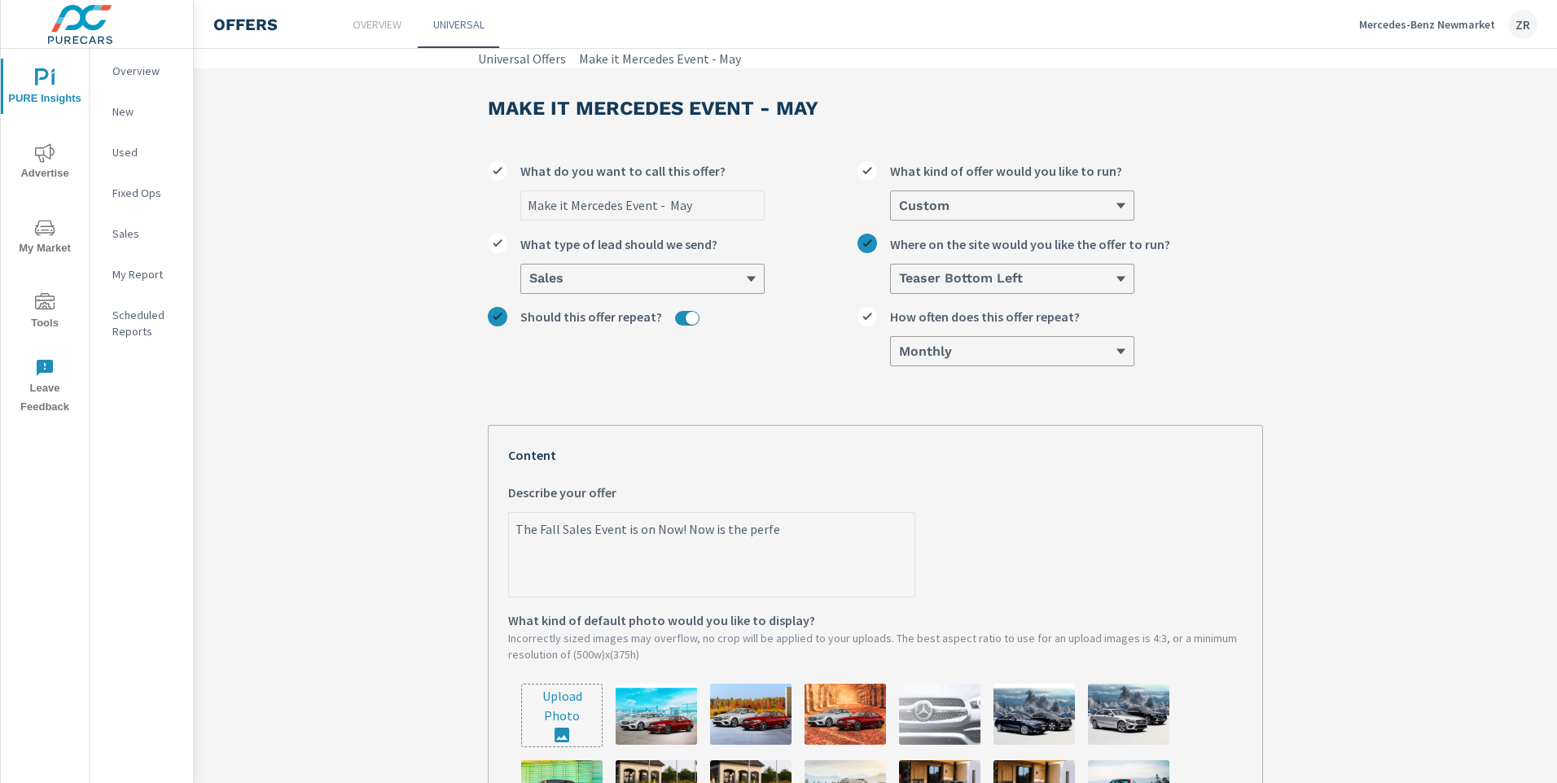
type textarea "The Fall Sales Event is on Now! Now is the perfec"
type textarea "x"
type textarea "The Fall Sales Event is on Now! Now is the perfect"
type textarea "x"
type textarea "The Fall Sales Event is on Now! Now is the perfect"
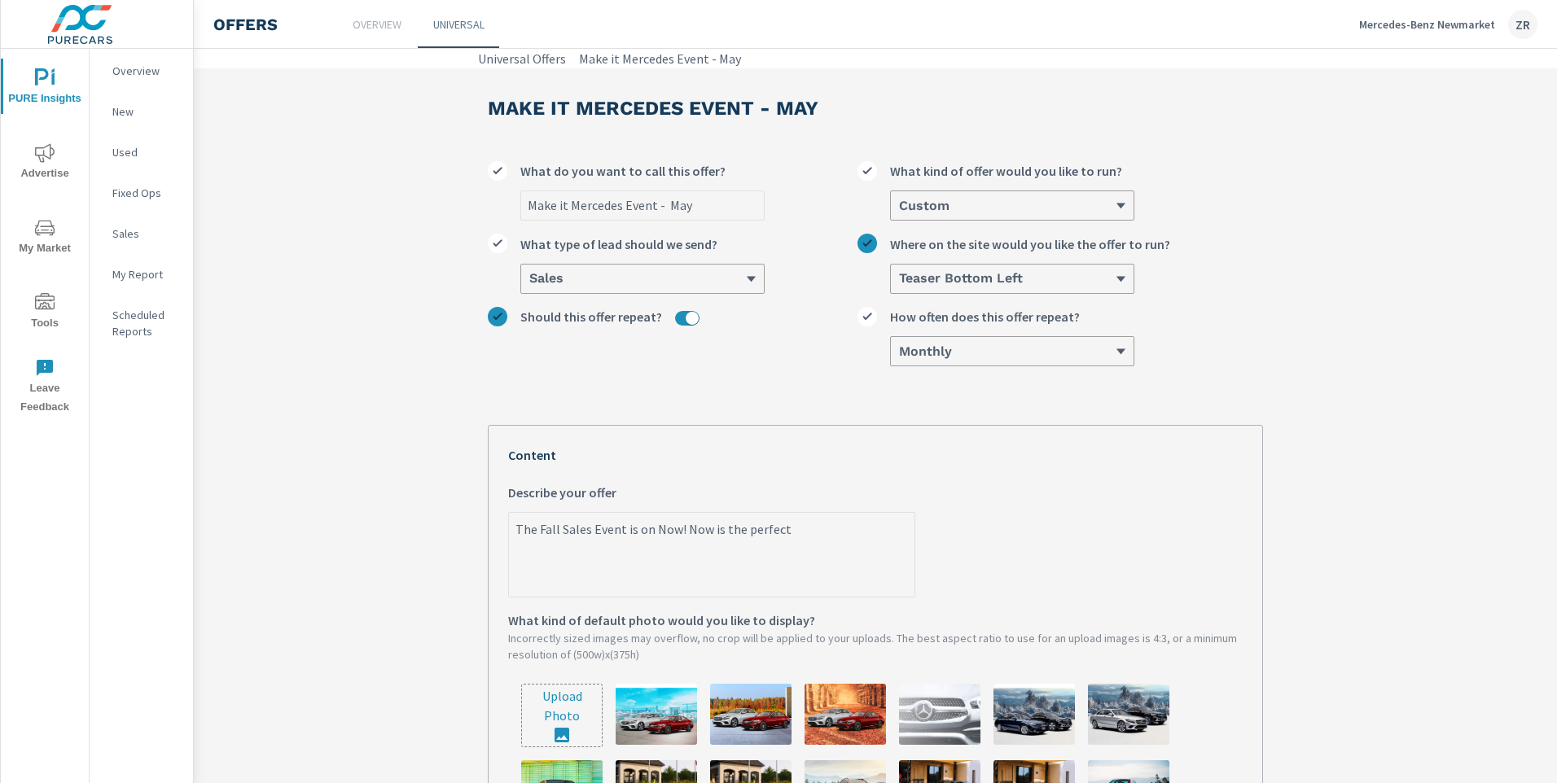
type textarea "x"
type textarea "The Fall Sales Event is on Now! Now is the perfect t"
type textarea "x"
type textarea "The Fall Sales Event is on Now! Now is the perfect ti"
type textarea "x"
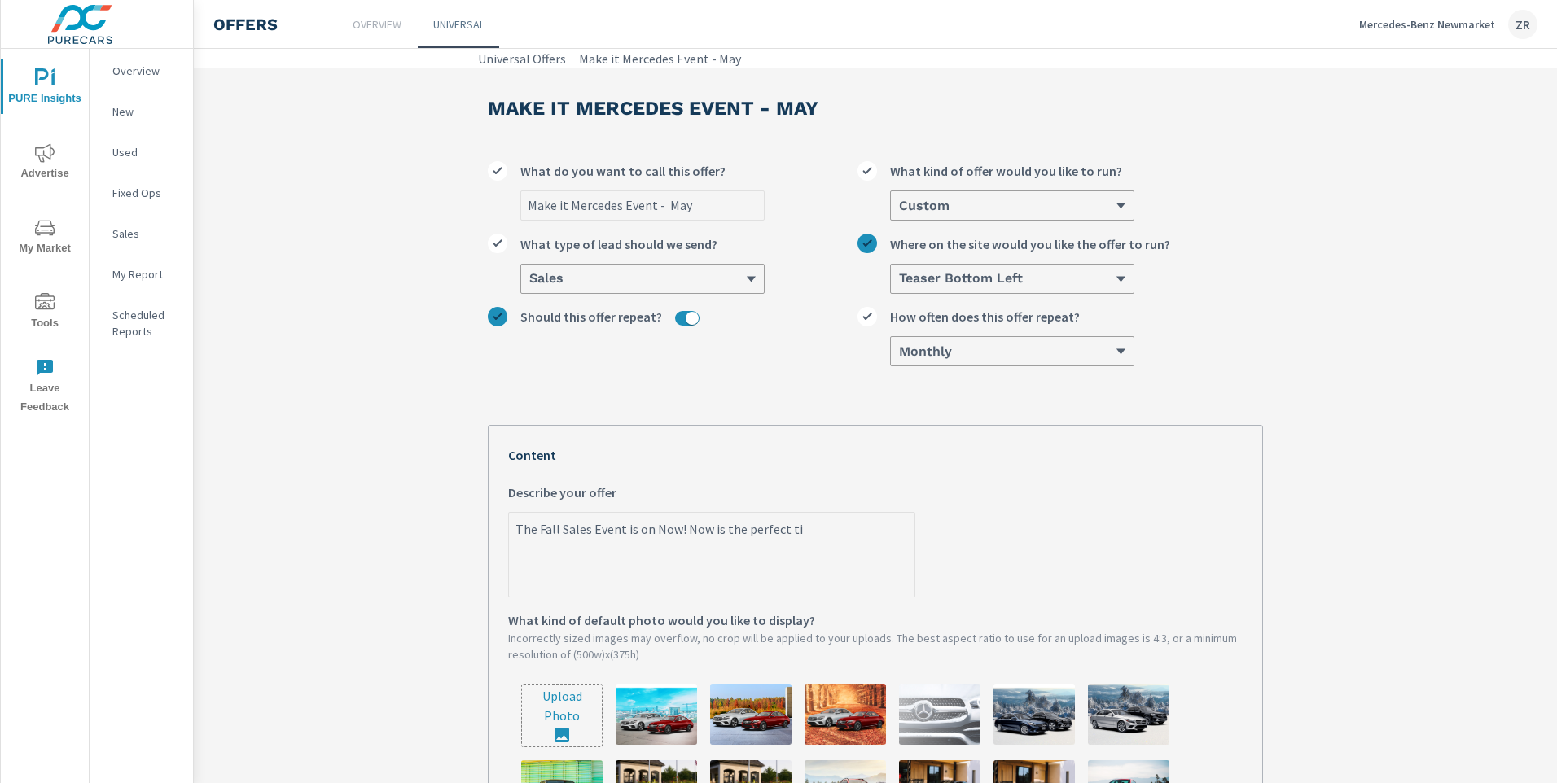
type textarea "The Fall Sales Event is on Now! Now is the perfect [PERSON_NAME]"
type textarea "x"
type textarea "The Fall Sales Event is on Now! Now is the perfect time"
type textarea "x"
type textarea "The Fall Sales Event is on Now! Now is the perfect time"
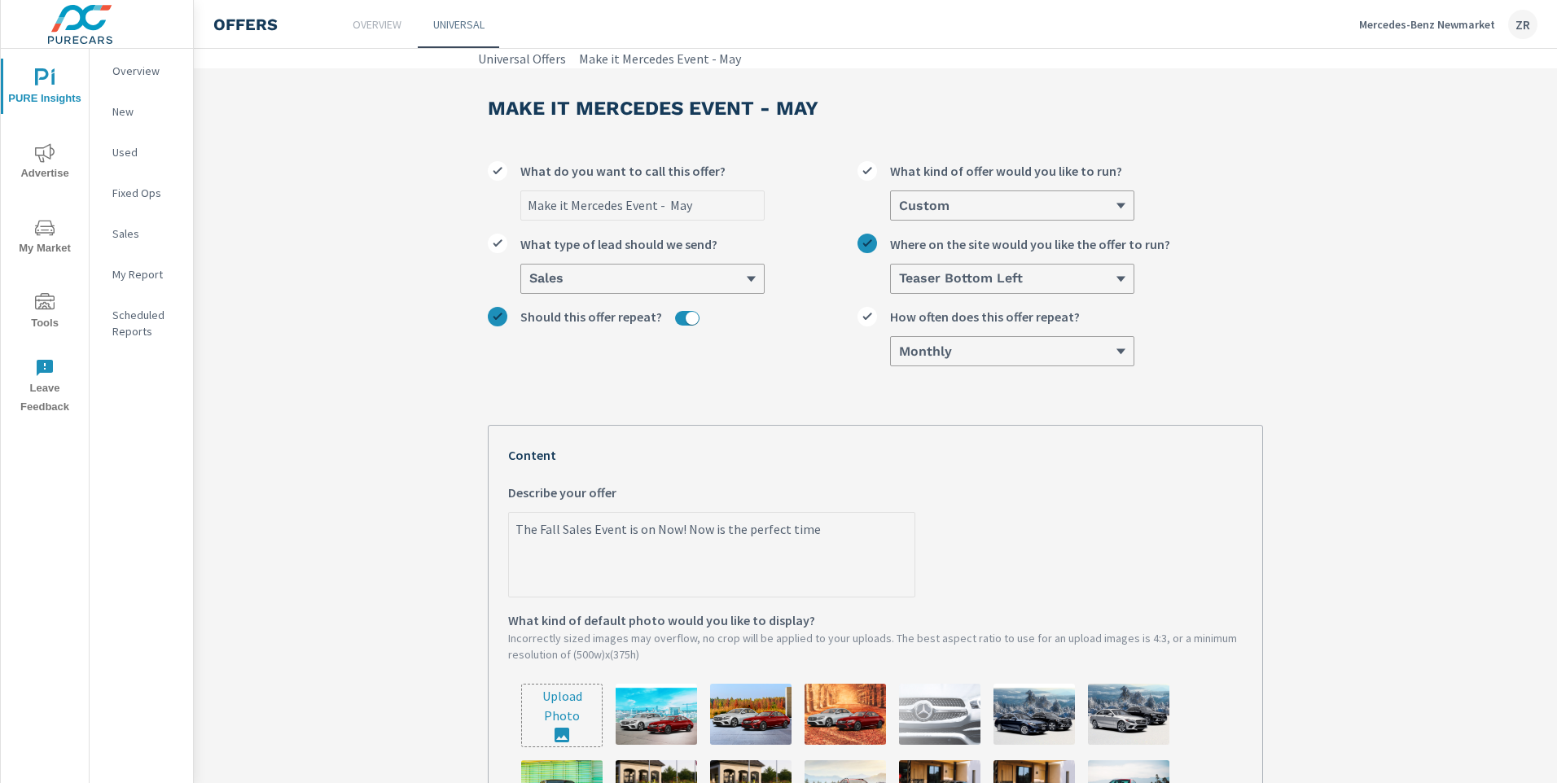
type textarea "x"
type textarea "The Fall Sales Event is on Now! Now is the perfect time t"
type textarea "x"
type textarea "The Fall Sales Event is on Now! Now is the perfect time to"
type textarea "x"
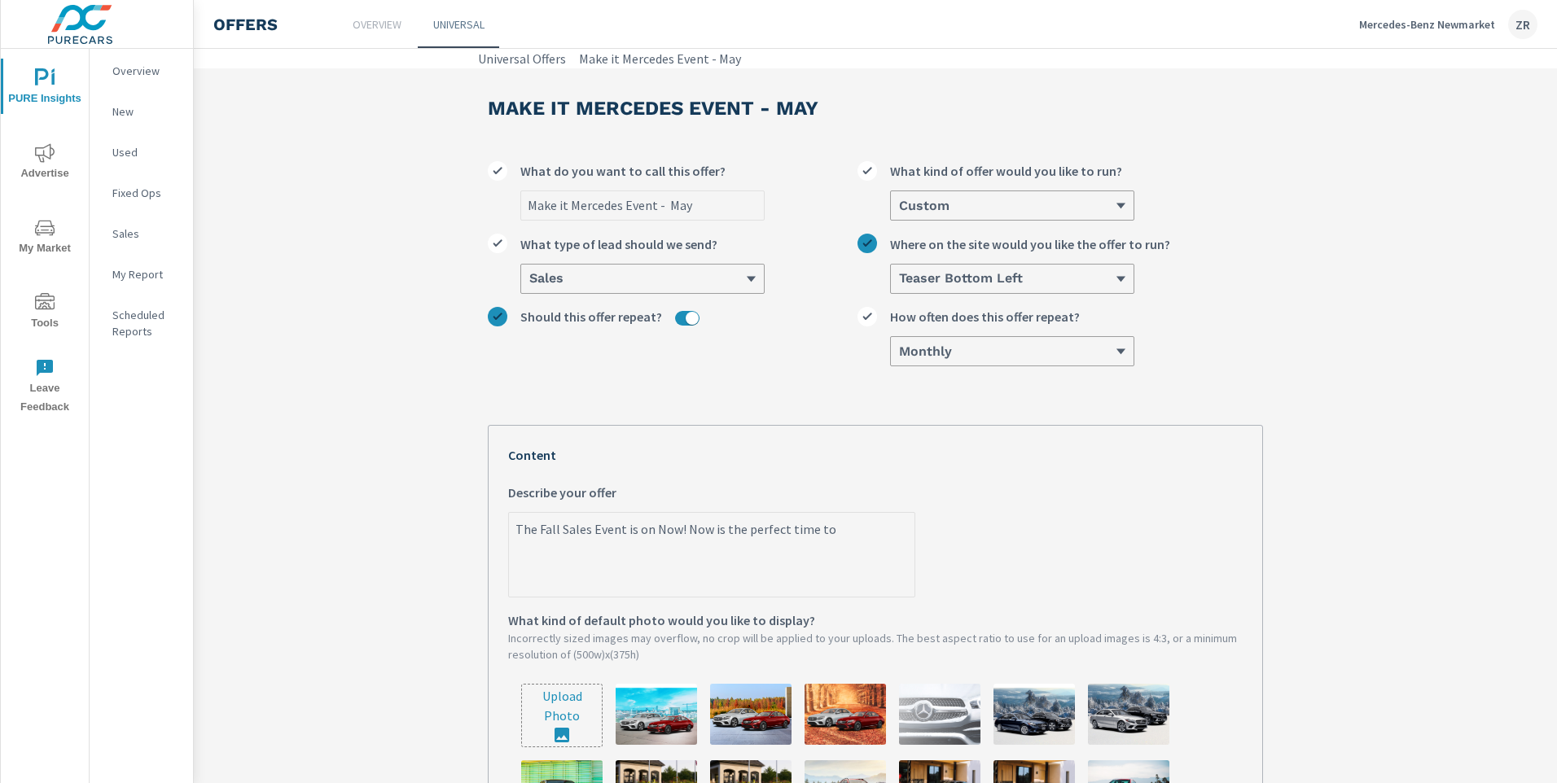
type textarea "The Fall Sales Event is on Now! Now is the perfect time to"
type textarea "x"
type textarea "The Fall Sales Event is on Now! Now is the perfect time to"
type textarea "x"
type textarea "The Fall Sales Event is on Now! Now is the perfect time to"
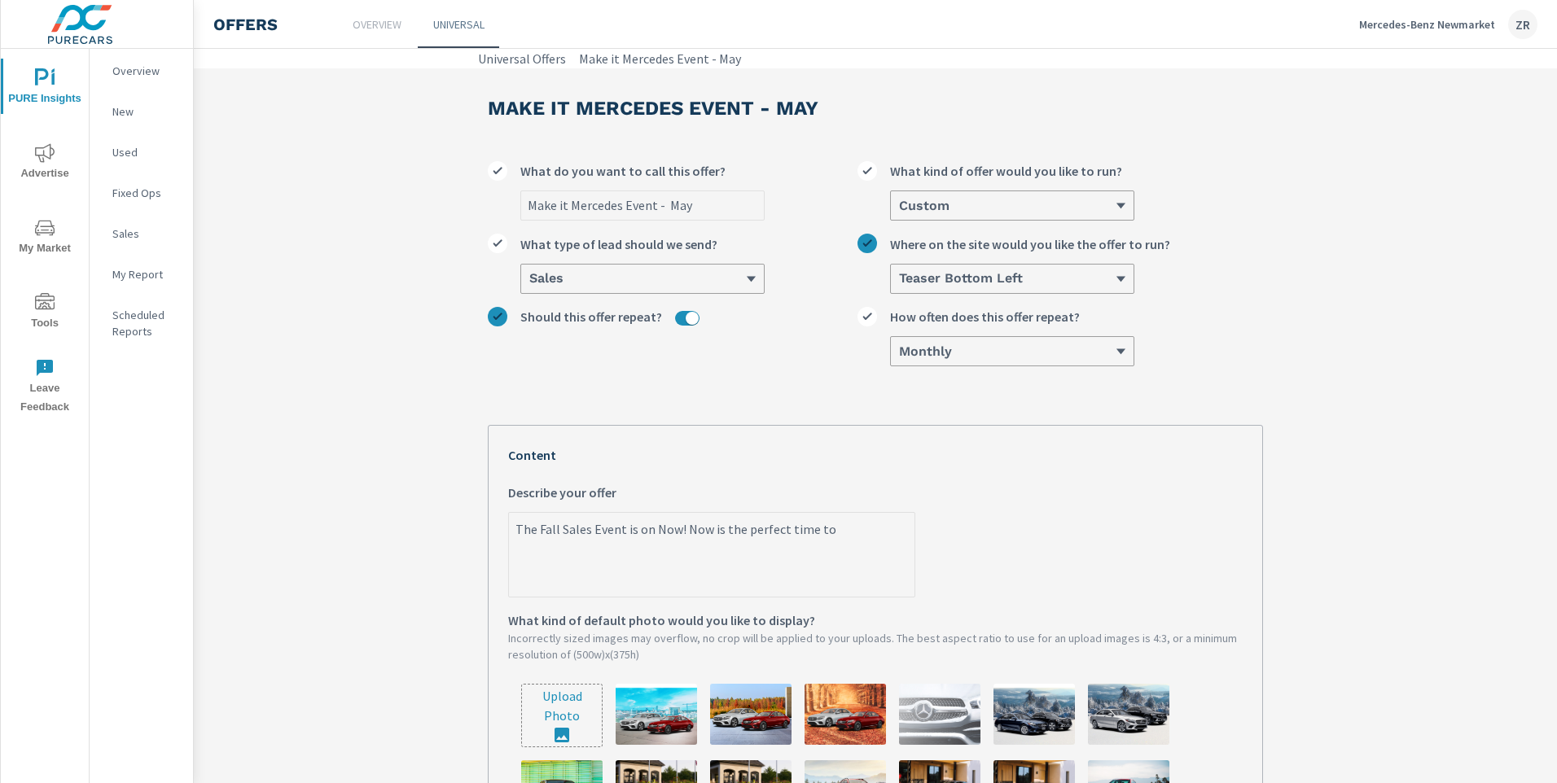
type textarea "x"
type textarea "The Fall Sales Event is on Now! Now is the perfect time to e"
type textarea "x"
type textarea "The Fall Sales Event is on Now! Now is the perfect time to ex"
type textarea "x"
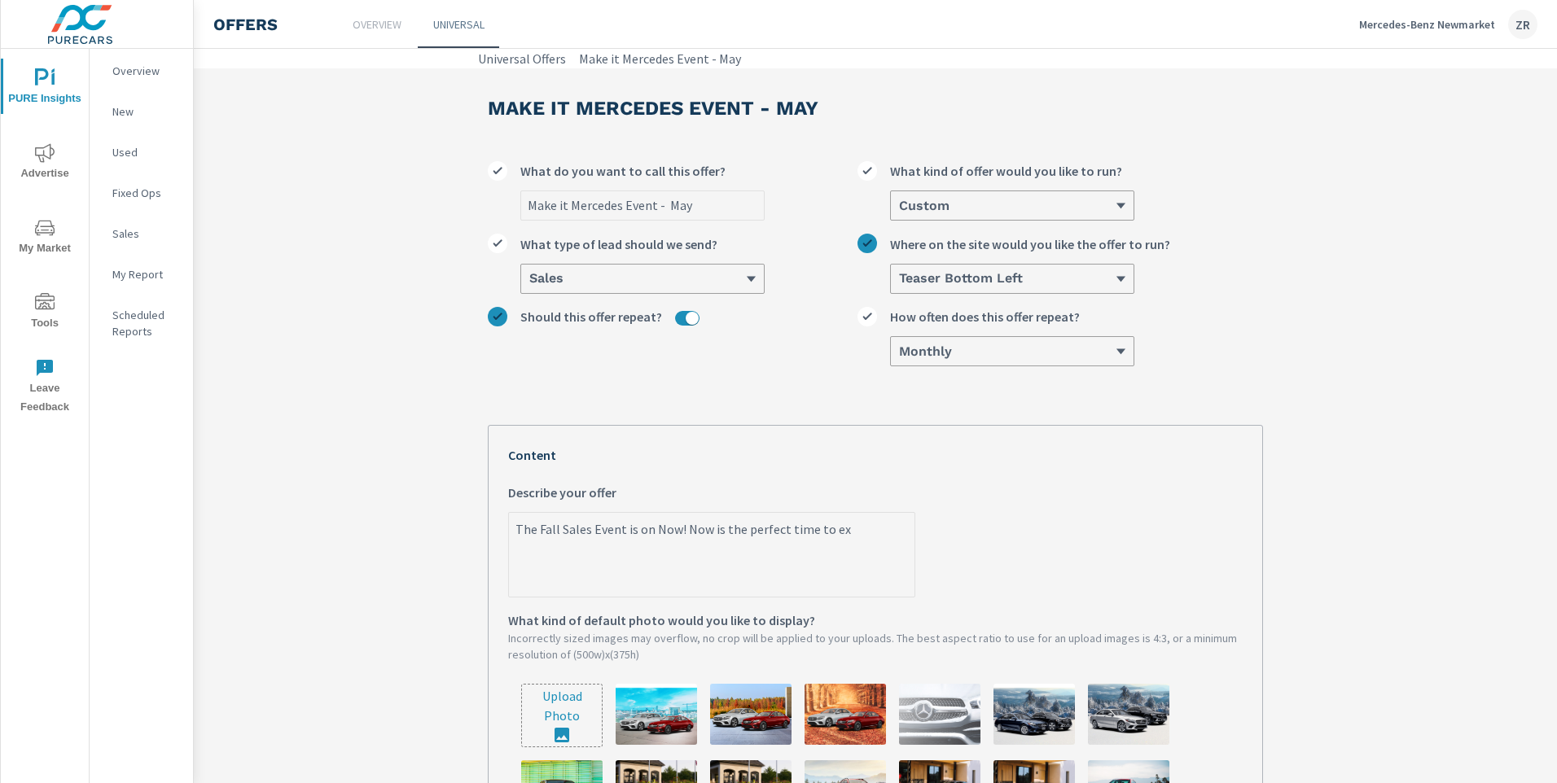
type textarea "The Fall Sales Event is on Now! Now is the perfect time to exp"
type textarea "x"
type textarea "The Fall Sales Event is on Now! Now is the perfect time to expe"
type textarea "x"
type textarea "The Fall Sales Event is on Now! Now is the perfect time to exper"
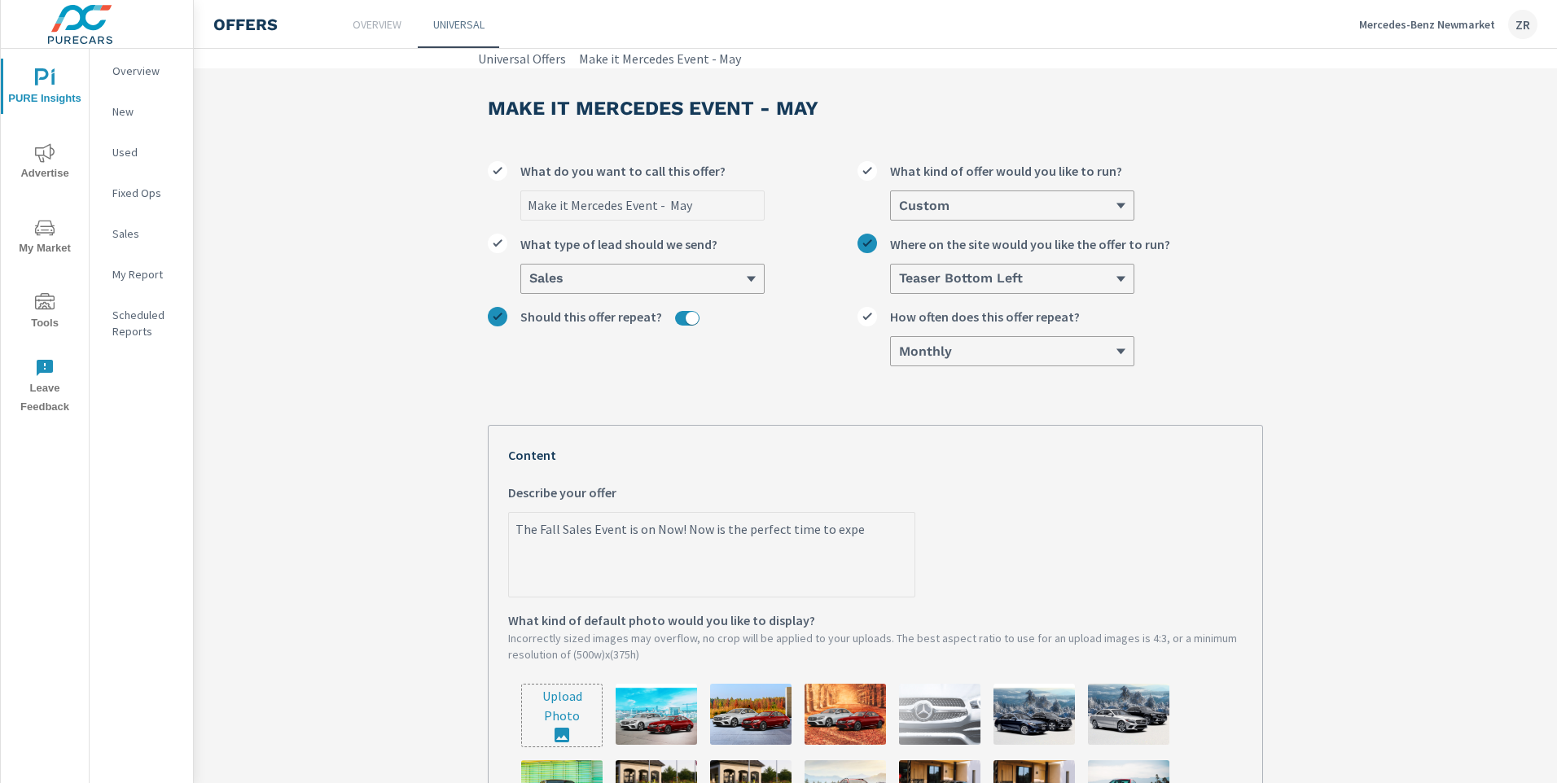
type textarea "x"
type textarea "The Fall Sales Event is on Now! Now is the perfect time to experi"
type textarea "x"
type textarea "The Fall Sales Event is on Now! Now is the perfect time to experie"
type textarea "x"
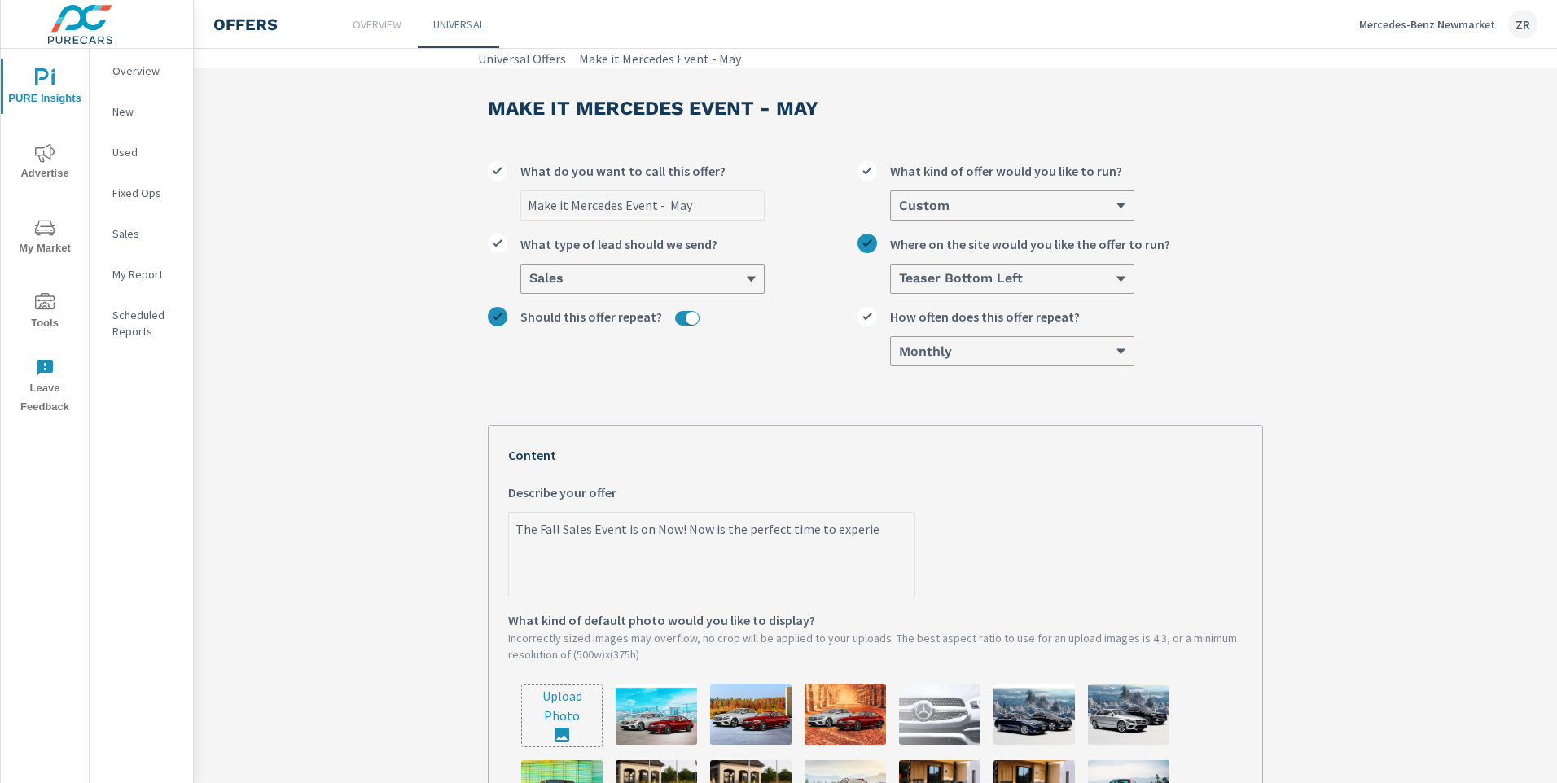
type textarea "The Fall Sales Event is on Now! Now is the perfect time to experien"
type textarea "x"
type textarea "The Fall Sales Event is on Now! Now is the perfect time to experienc"
type textarea "x"
type textarea "The Fall Sales Event is on Now! Now is the perfect time to experience"
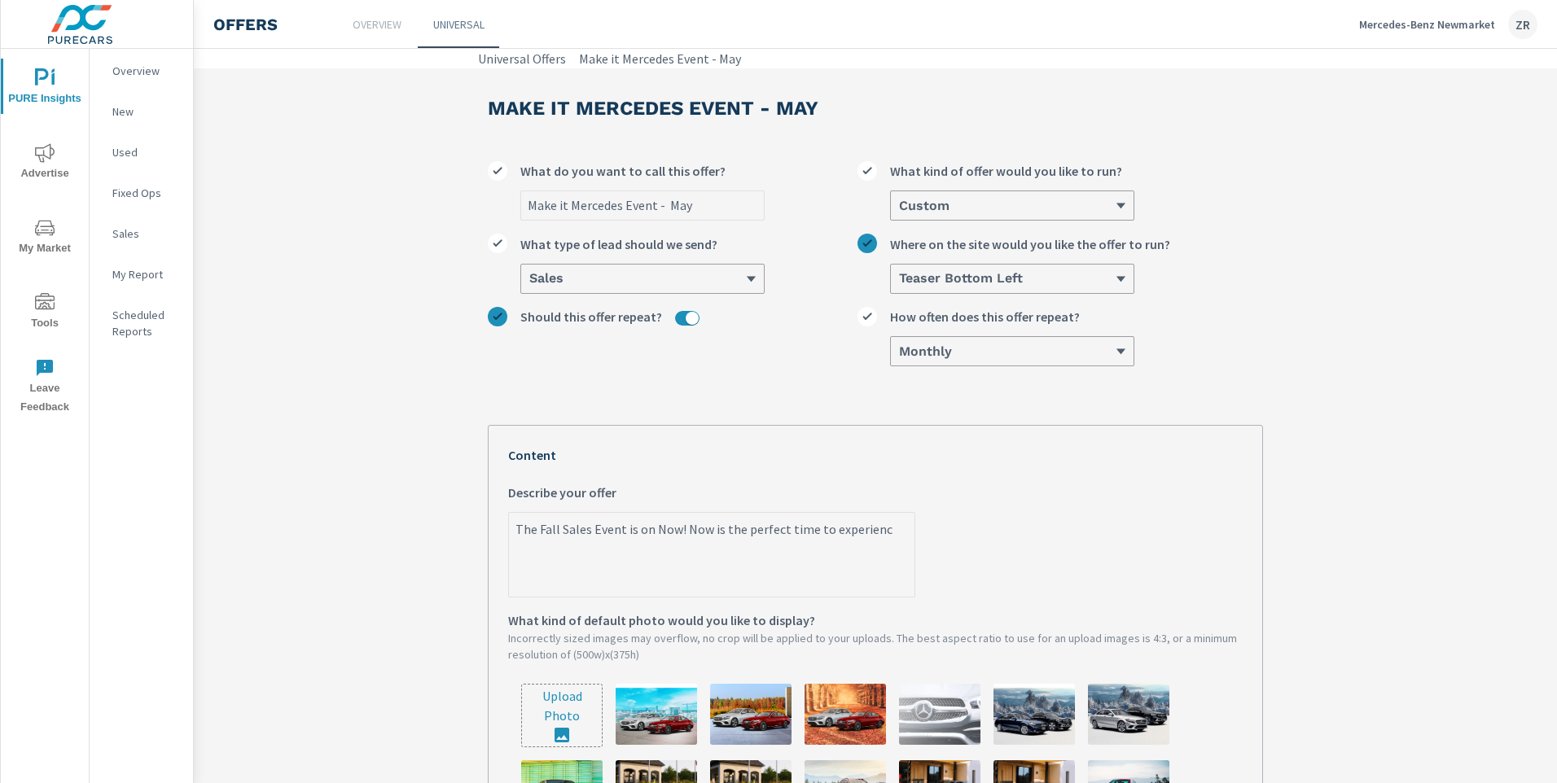
type textarea "x"
type textarea "The Fall Sales Event is on Now! Now is the perfect time to experience"
type textarea "x"
type textarea "The Fall Sales Event is on Now! Now is the perfect time to experience"
type textarea "x"
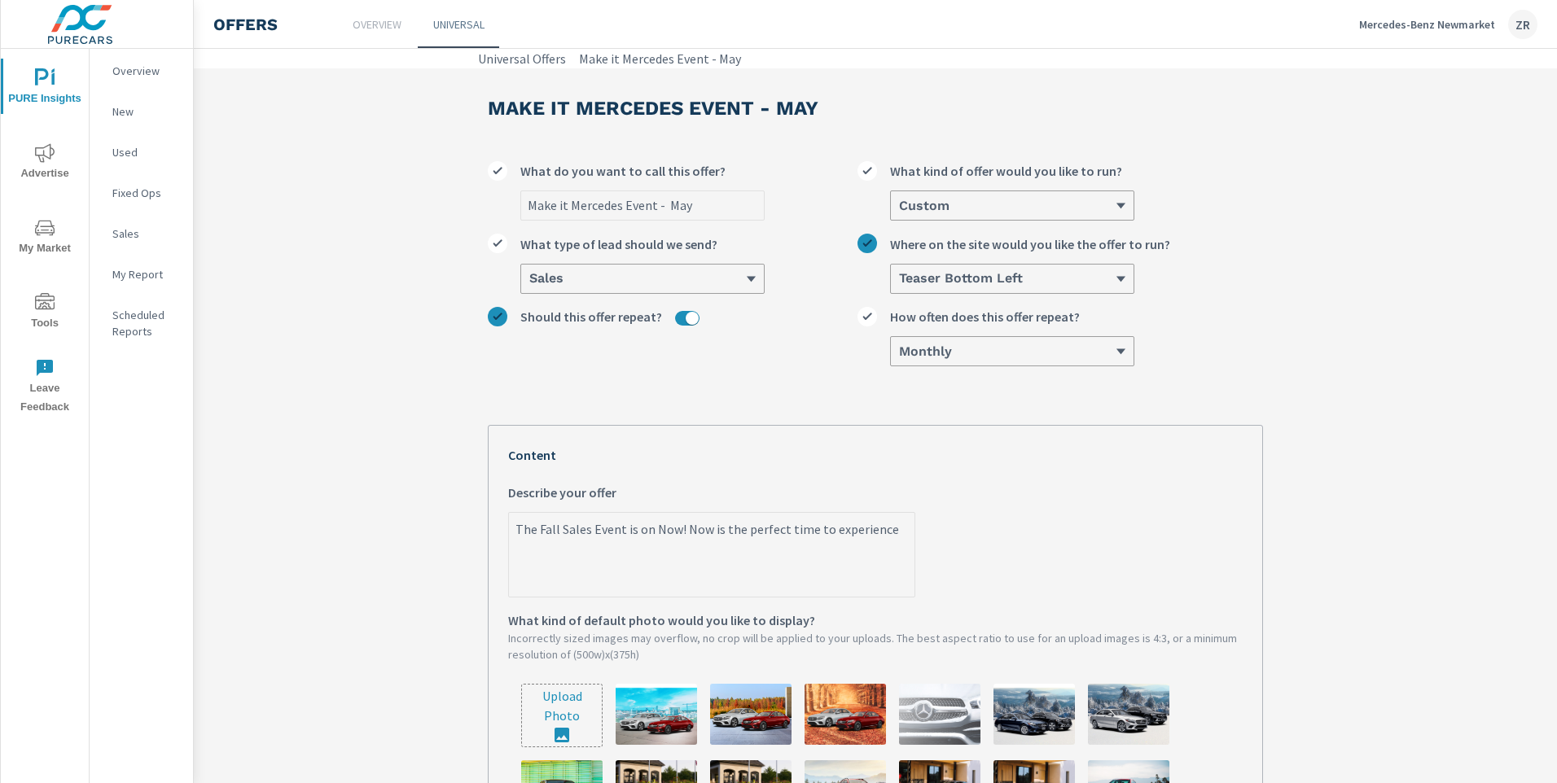
type textarea "The Fall Sales Event is on Now! Now is the perfect time to experience"
type textarea "x"
type textarea "The Fall Sales Event is on Now! Now is the perfect time to experience l"
type textarea "x"
type textarea "The Fall Sales Event is on Now! Now is the perfect time to experience lu"
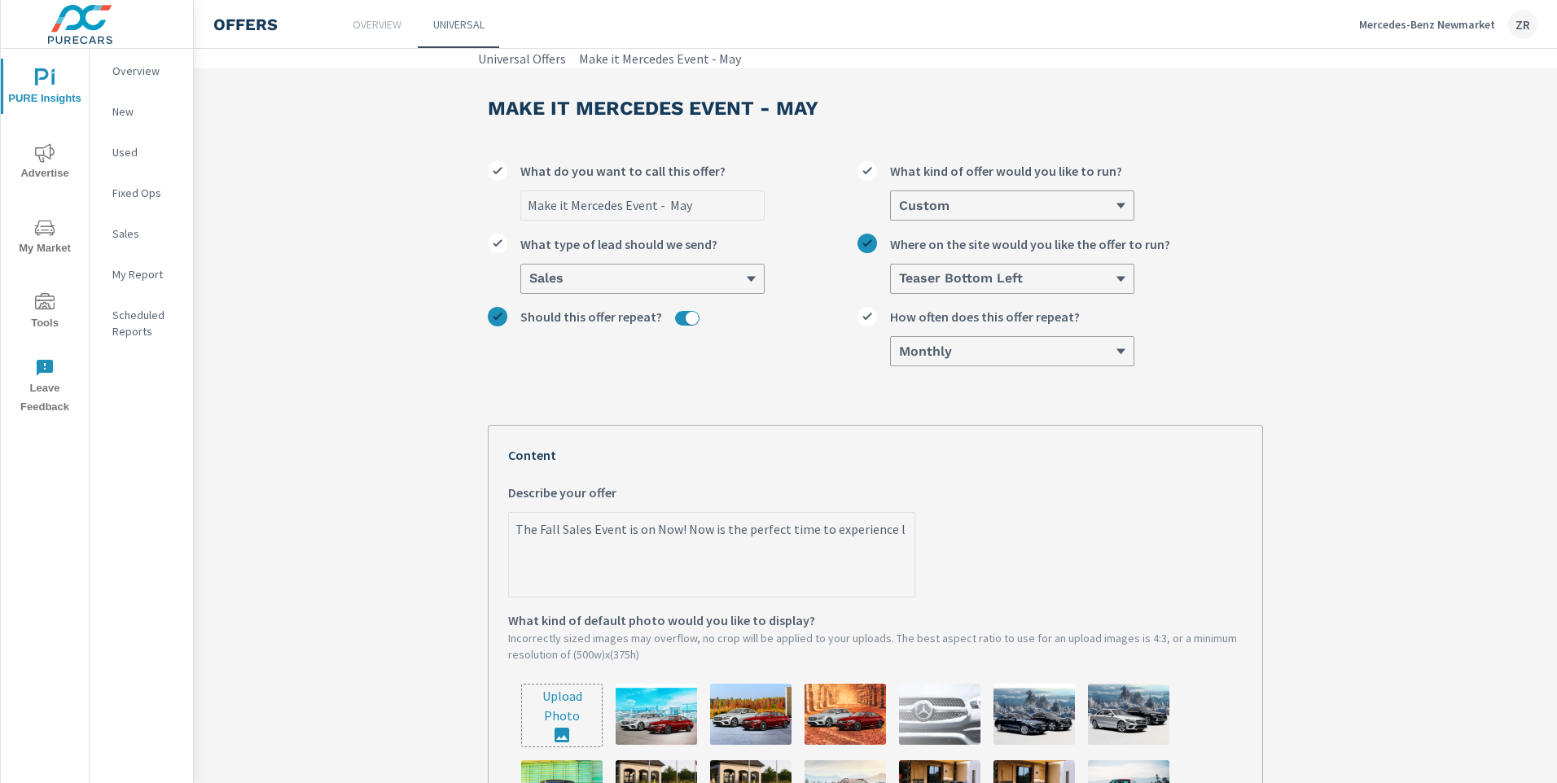
type textarea "x"
type textarea "The Fall Sales Event is on Now! Now is the perfect time to experience lux"
type textarea "x"
type textarea "The Fall Sales Event is on Now! Now is the perfect time to experience luxu"
type textarea "x"
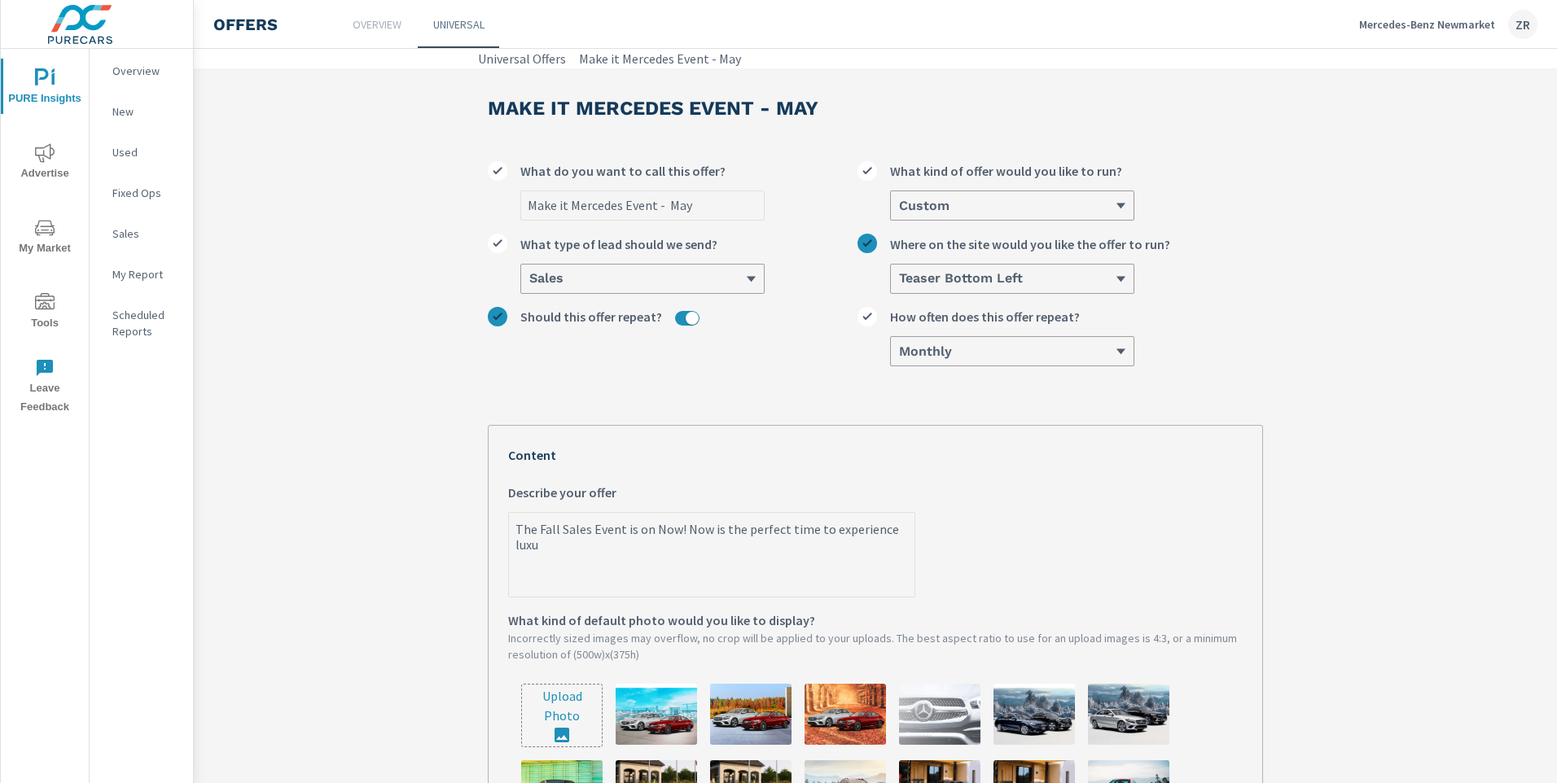
type textarea "The Fall Sales Event is on Now! Now is the perfect time to experience luxur"
type textarea "x"
type textarea "The Fall Sales Event is on Now! Now is the perfect time to experience luxury"
type textarea "x"
type textarea "The Fall Sales Event is on Now! Now is the perfect time to experience luxury"
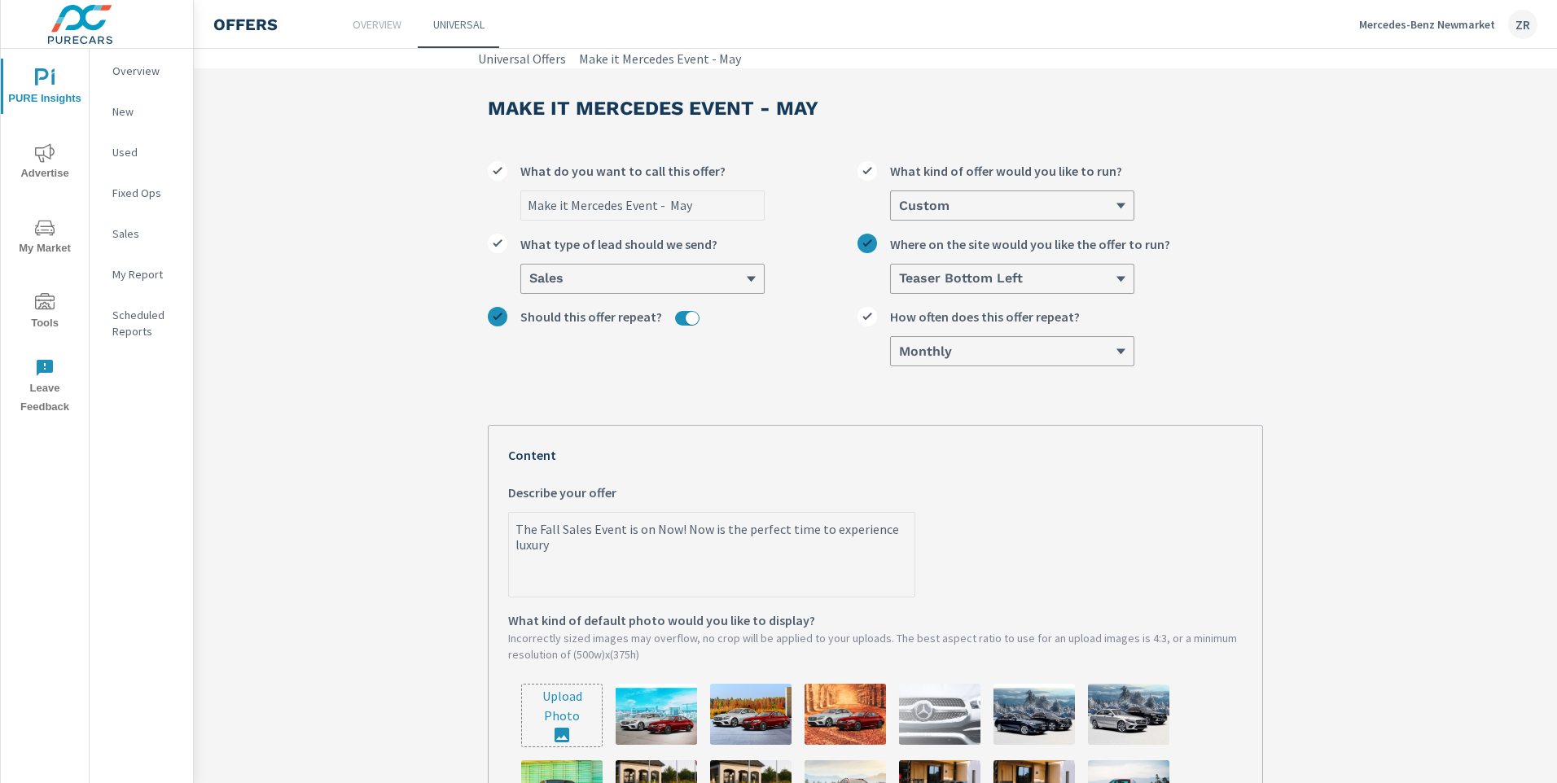
type textarea "x"
type textarea "The Fall Sales Event is on Now! Now is the perfect time to experience luxury"
type textarea "x"
type textarea "The Fall Sales Event is on Now! Now is the perfect time to experience luxury"
type textarea "x"
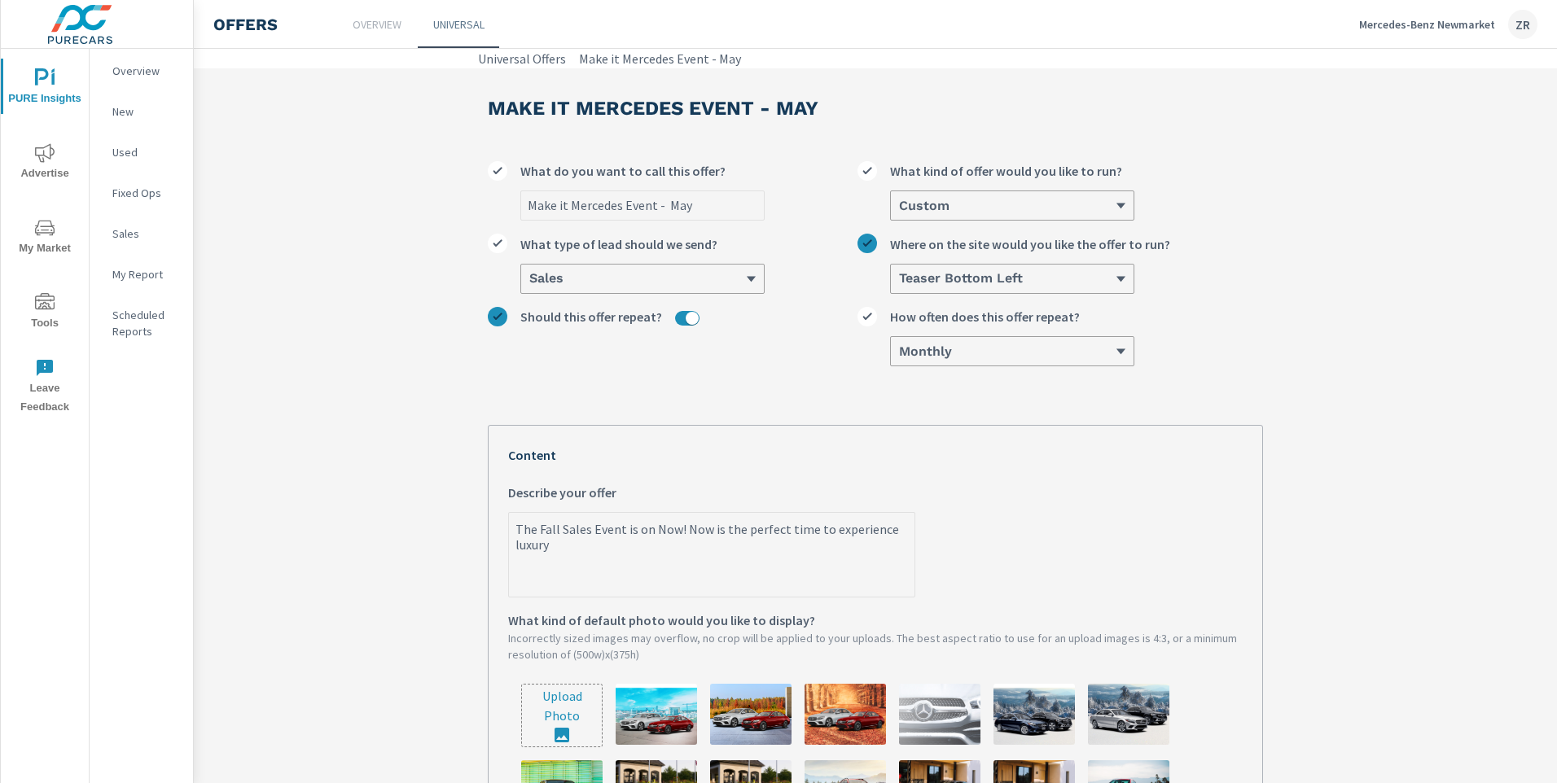
type textarea "The Fall Sales Event is on Now! Now is the perfect time to experience luxury w"
type textarea "x"
type textarea "The Fall Sales Event is on Now! Now is the perfect time to experience luxury wi"
type textarea "x"
type textarea "The Fall Sales Event is on Now! Now is the perfect time to experience luxury wit"
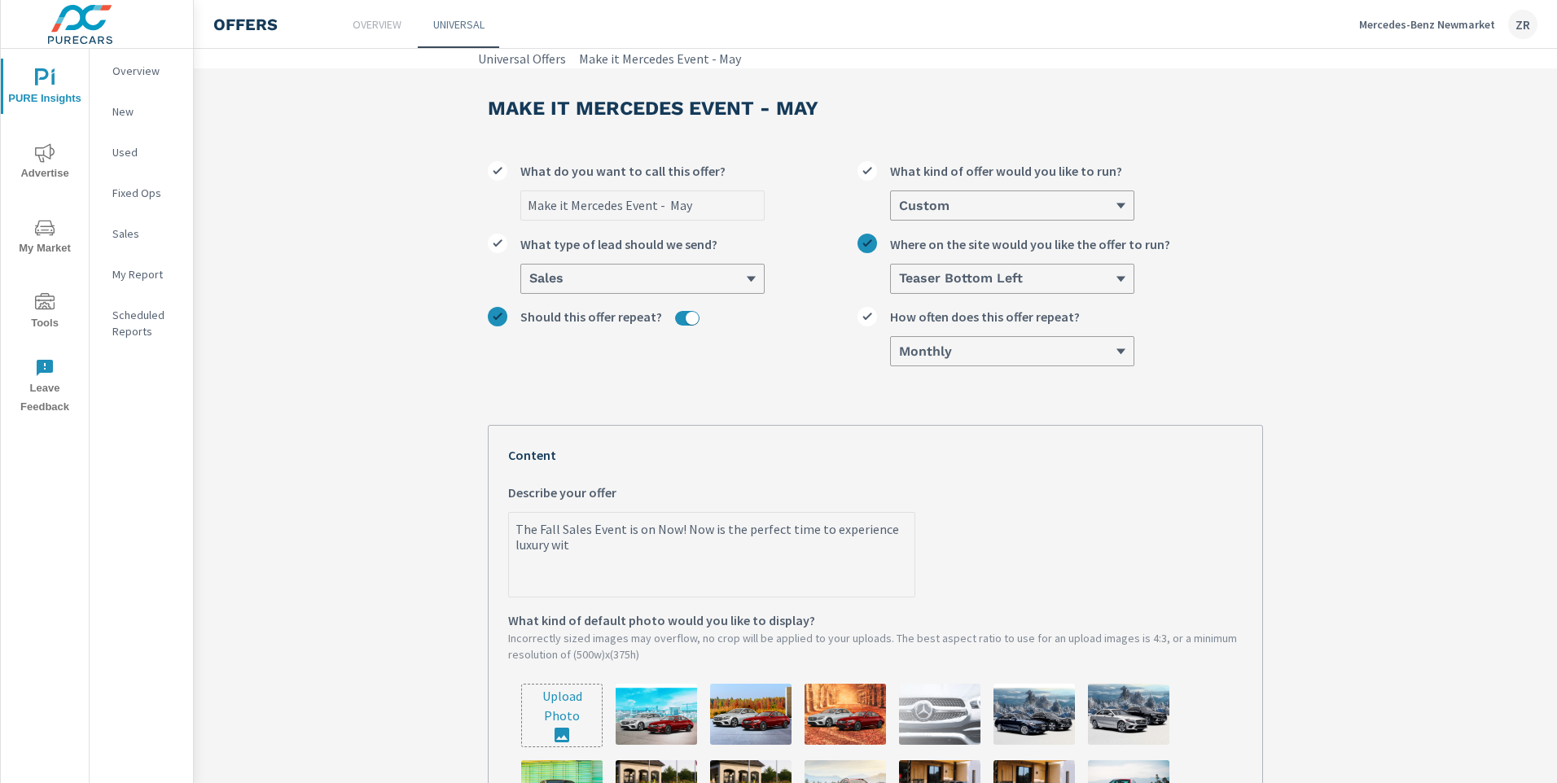
type textarea "x"
type textarea "The Fall Sales Event is on Now! Now is the perfect time to experience luxury wi…"
type textarea "x"
type textarea "The Fall Sales Event is on Now! Now is the perfect time to experience luxury wi…"
type textarea "x"
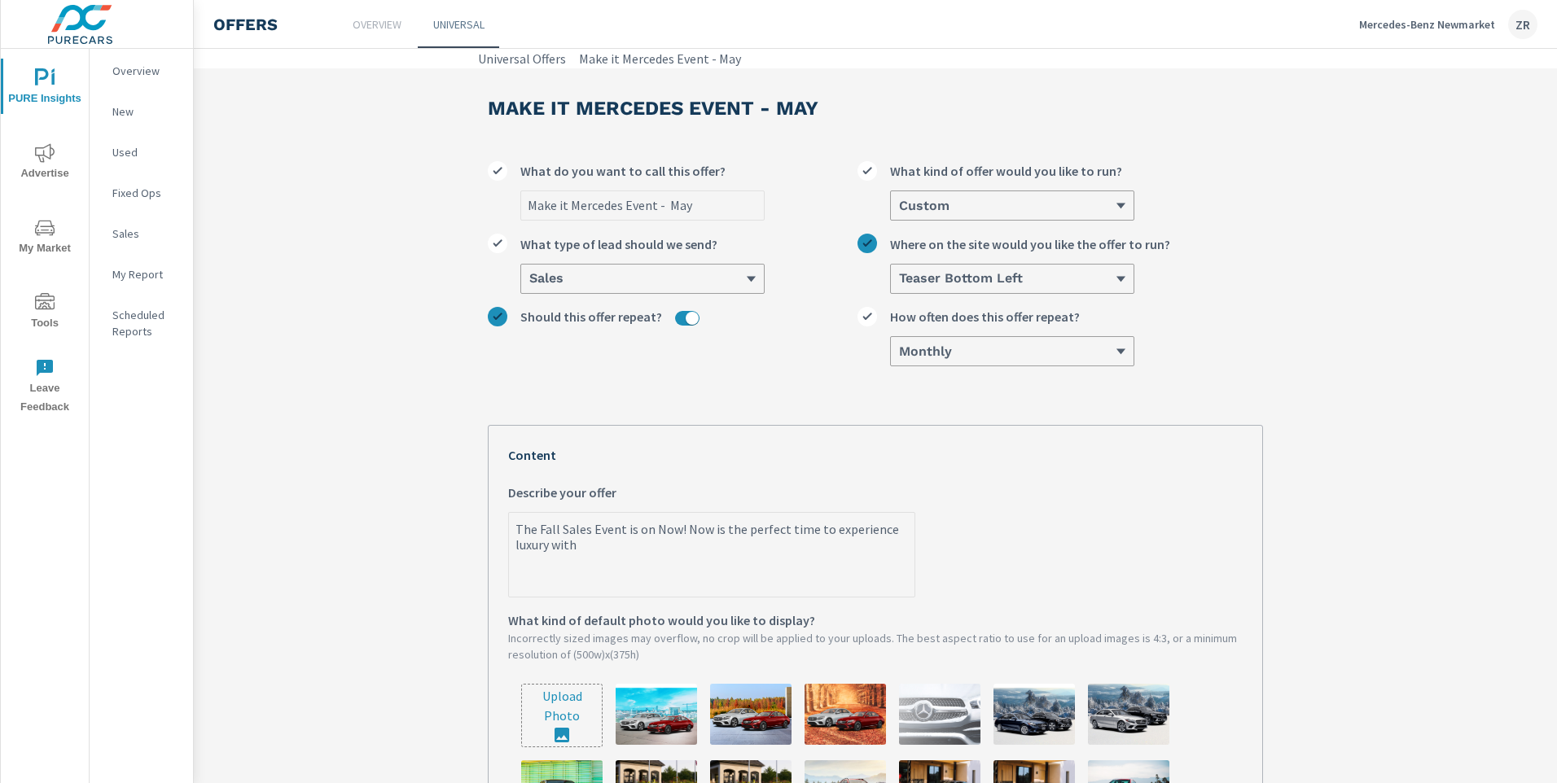
type textarea "The Fall Sales Event is on Now! Now is the perfect time to experience luxury wi…"
type textarea "x"
type textarea "The Fall Sales Event is on Now! Now is the perfect time to experience luxury wi…"
type textarea "x"
type textarea "The Fall Sales Event is on Now! Now is the perfect time to experience luxury wi…"
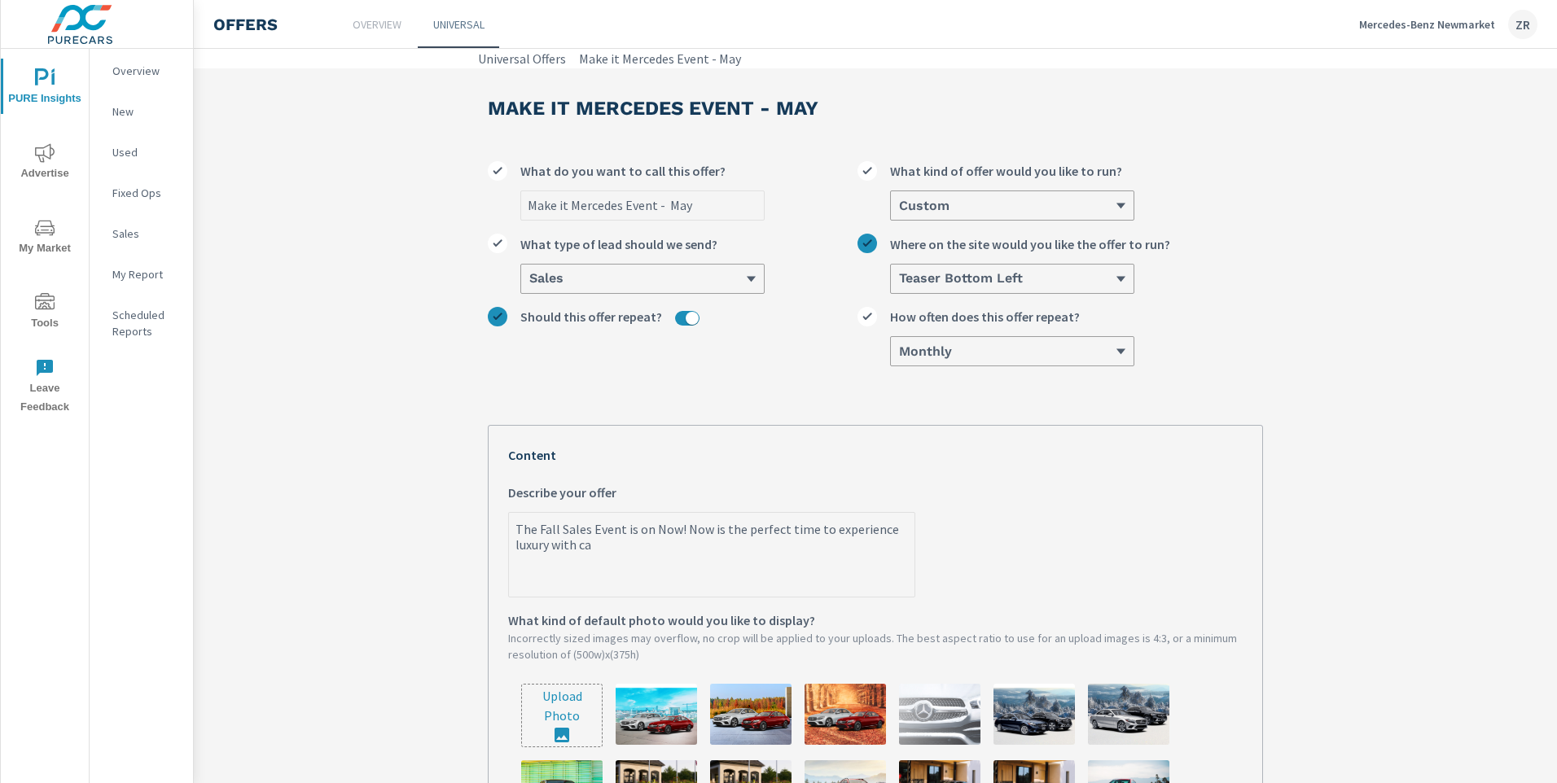
type textarea "x"
type textarea "The Fall Sales Event is on Now! Now is the perfect time to experience luxury wi…"
type textarea "x"
type textarea "The Fall Sales Event is on Now! Now is the perfect time to experience luxury wi…"
type textarea "x"
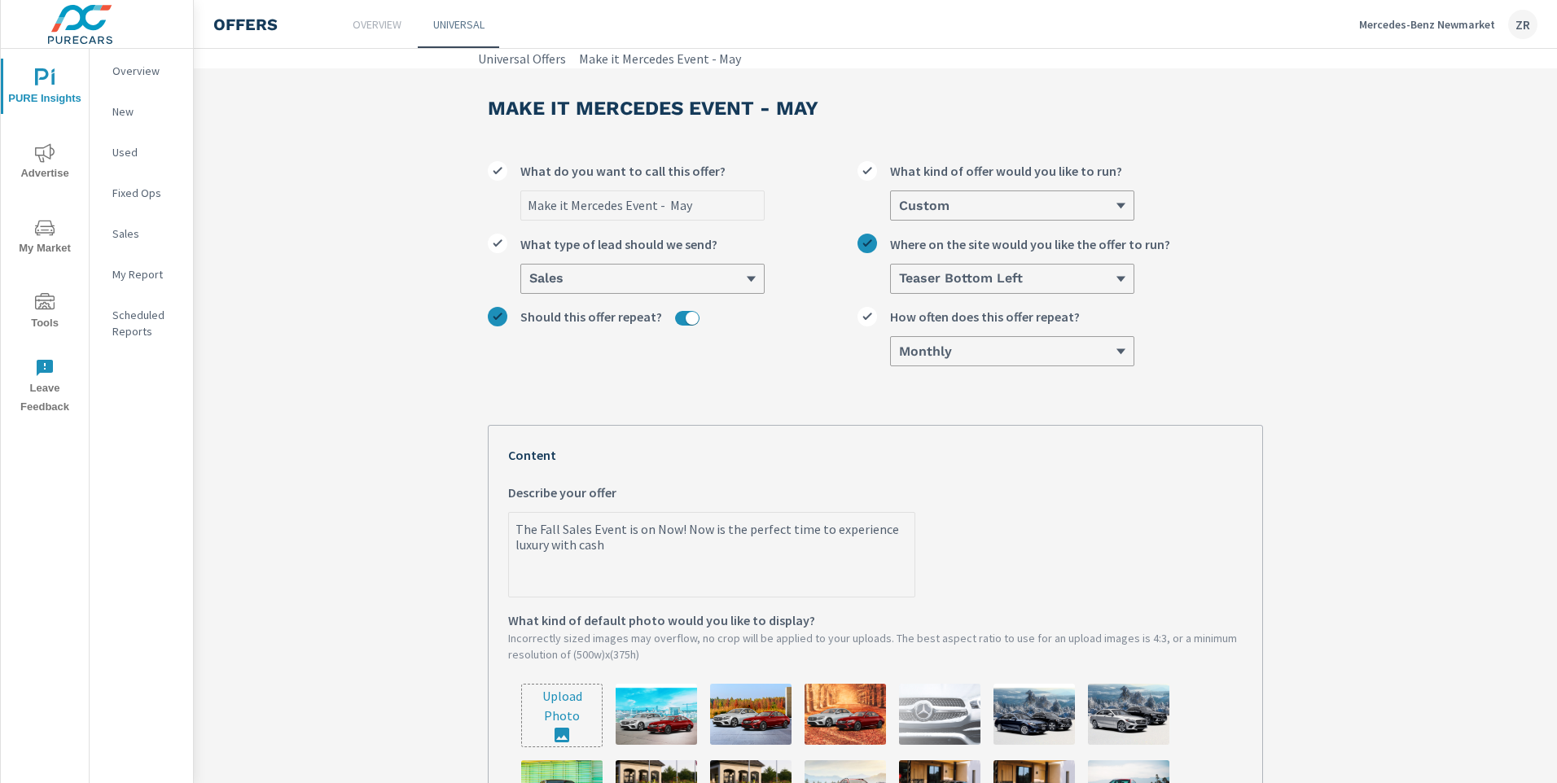
type textarea "The Fall Sales Event is on Now! Now is the perfect time to experience luxury wi…"
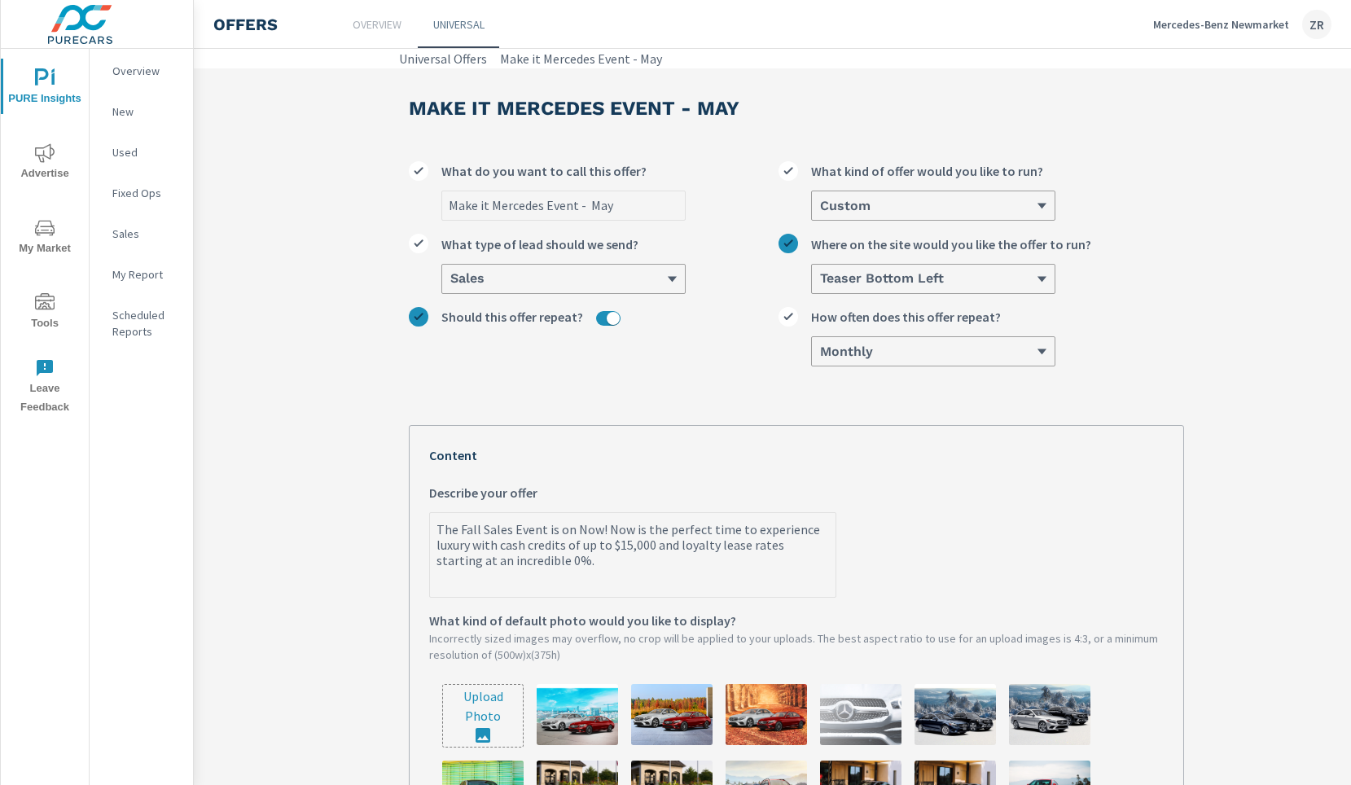
drag, startPoint x: 268, startPoint y: 528, endPoint x: 548, endPoint y: 560, distance: 281.9
click at [548, 560] on textarea "The Fall Sales Event is on Now! Now is the perfect time to experience luxury wi…" at bounding box center [633, 555] width 406 height 81
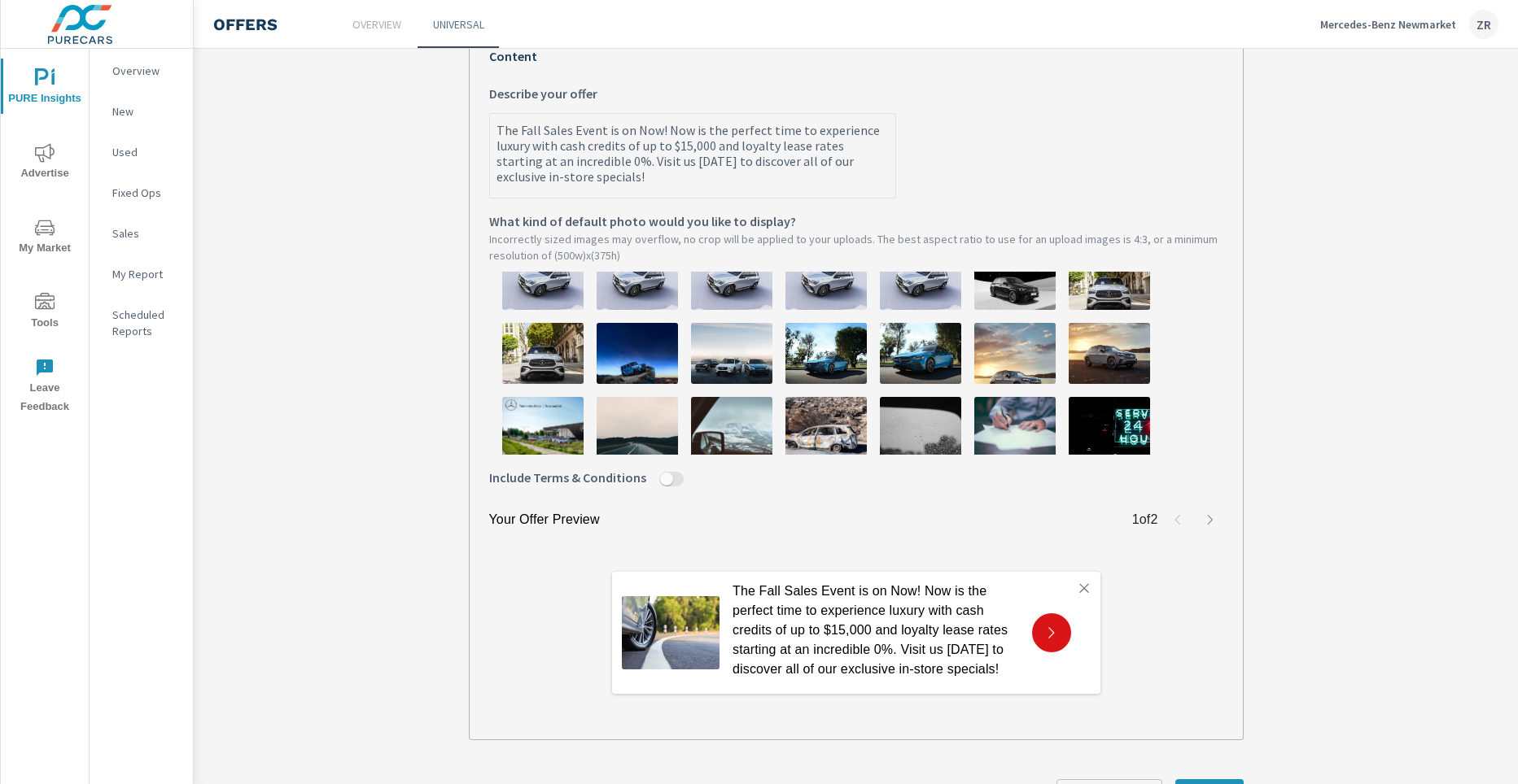
scroll to position [632, 0]
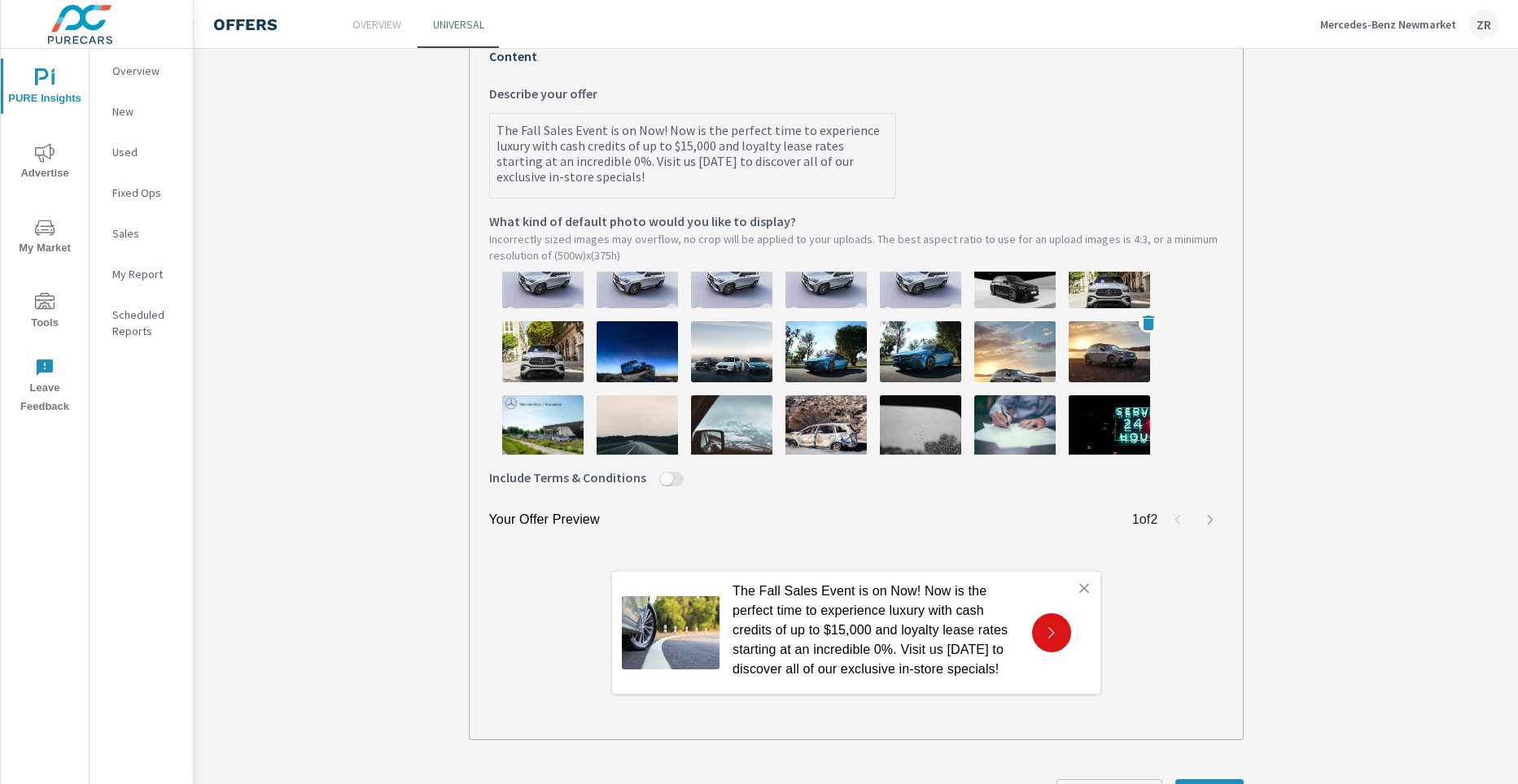
click at [1078, 344] on img at bounding box center [1108, 352] width 81 height 61
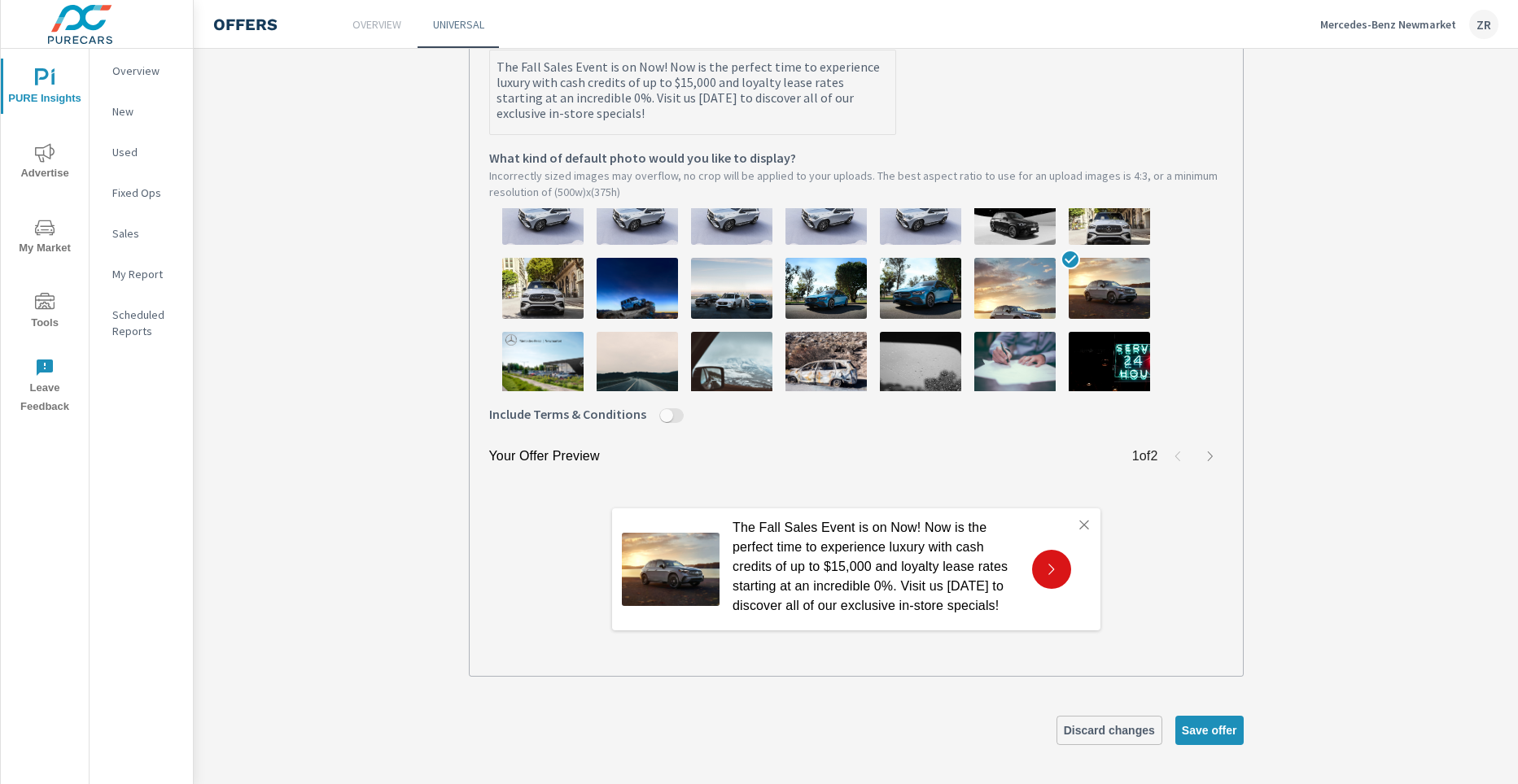
scroll to position [465, 0]
click at [1198, 743] on button "Save offer" at bounding box center [1209, 730] width 68 height 29
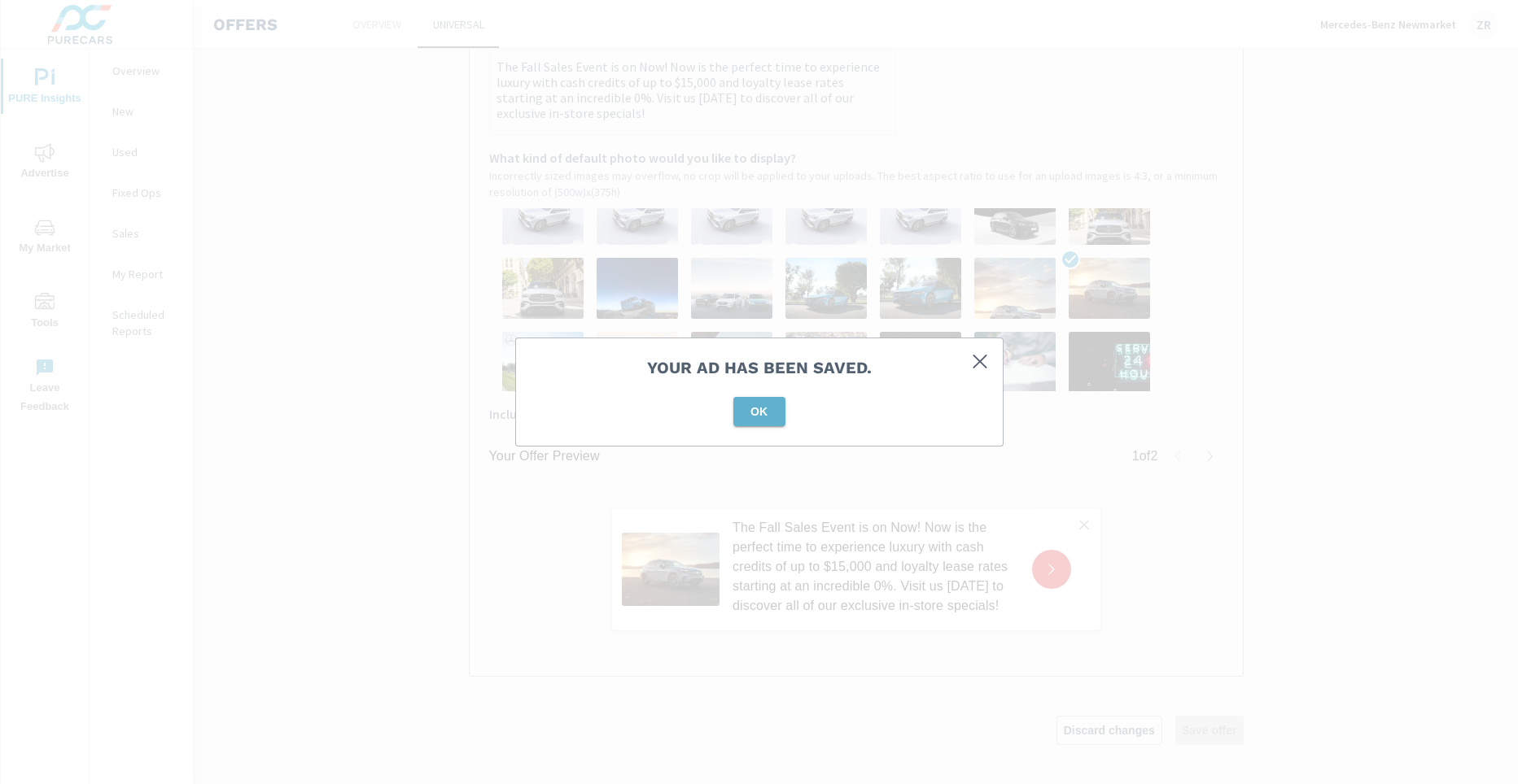
click at [746, 422] on button "OK" at bounding box center [759, 410] width 52 height 29
